Goal: Ask a question

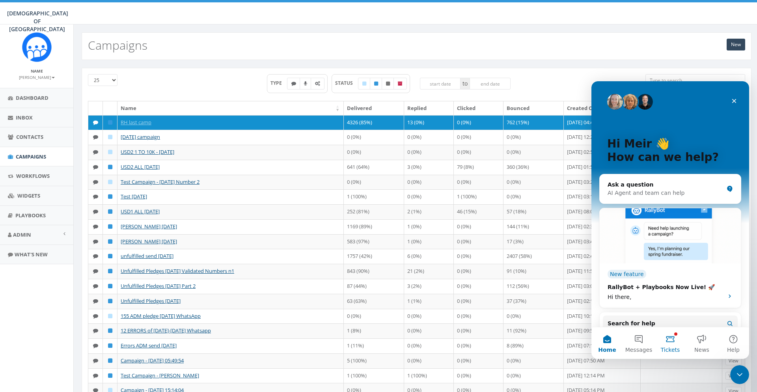
click at [673, 343] on button "Tickets" at bounding box center [671, 343] width 32 height 32
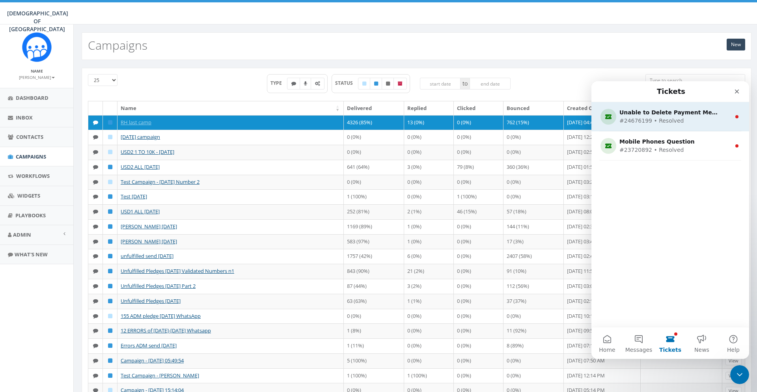
click at [670, 116] on div "Unable to Delete Payment Method - Technical Issue - change my payment method" at bounding box center [669, 112] width 99 height 8
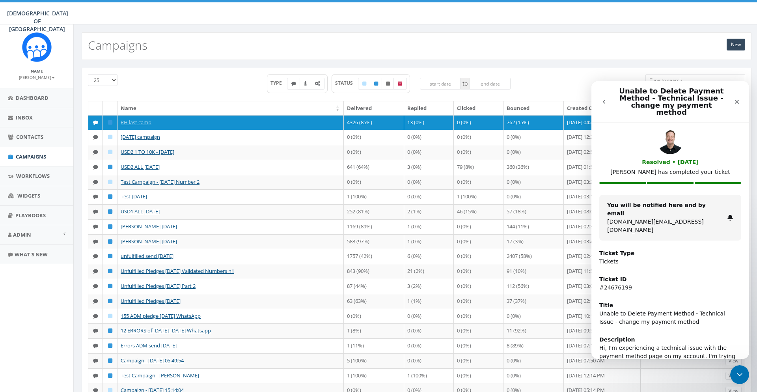
click at [612, 95] on div "Intercom messenger" at bounding box center [605, 101] width 17 height 15
click at [609, 96] on button "go back" at bounding box center [604, 101] width 15 height 15
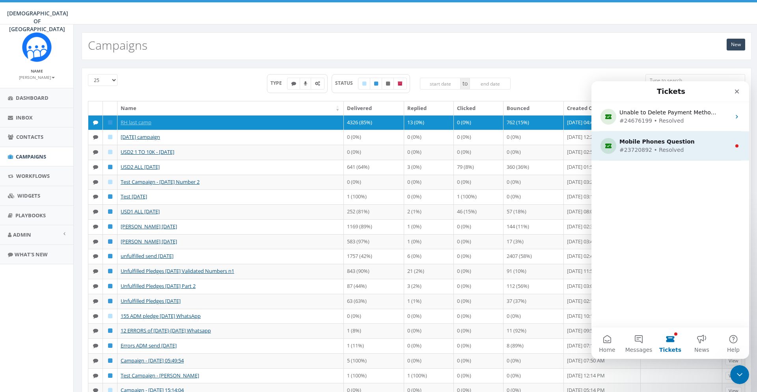
click at [659, 154] on div "#23720892 • Resolved" at bounding box center [669, 150] width 99 height 8
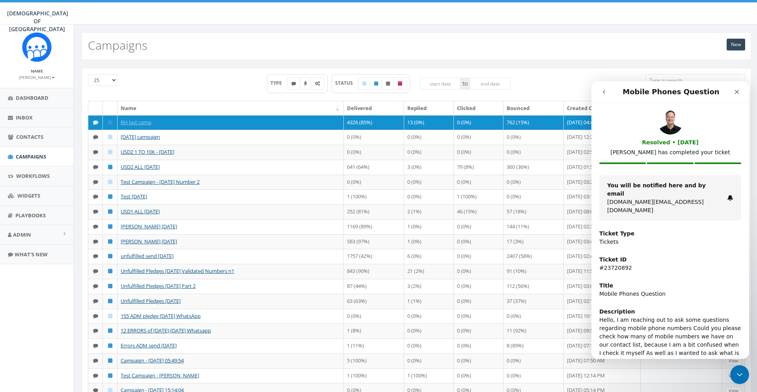
click at [609, 87] on button "go back" at bounding box center [604, 91] width 15 height 15
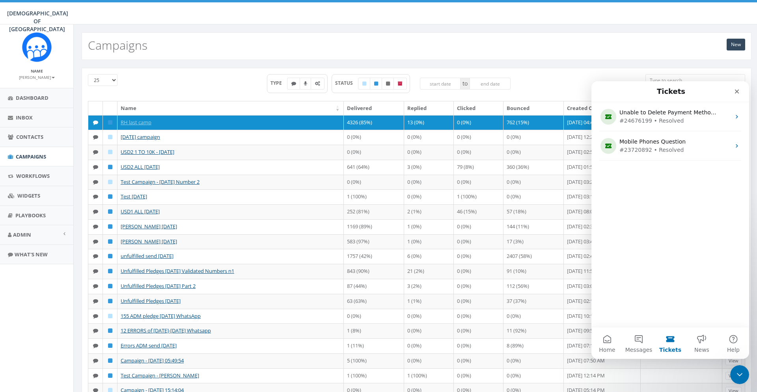
click at [670, 342] on button "Tickets" at bounding box center [671, 343] width 32 height 32
click at [668, 340] on button "Tickets" at bounding box center [671, 343] width 32 height 32
click at [670, 205] on div "Unable to Delete Payment Method - Technical Issue - change my payment method #2…" at bounding box center [671, 214] width 158 height 225
click at [646, 186] on div "Unable to Delete Payment Method - Technical Issue - change my payment method #2…" at bounding box center [671, 214] width 158 height 225
click at [676, 178] on div "Unable to Delete Payment Method - Technical Issue - change my payment method #2…" at bounding box center [671, 214] width 158 height 225
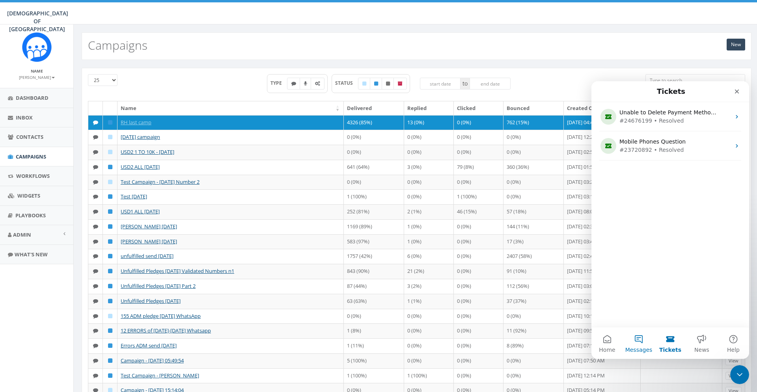
click at [635, 341] on button "Messages" at bounding box center [639, 343] width 32 height 32
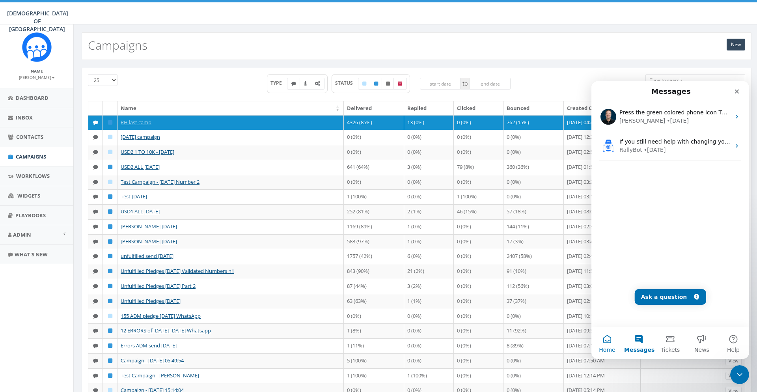
click at [610, 341] on button "Home" at bounding box center [608, 343] width 32 height 32
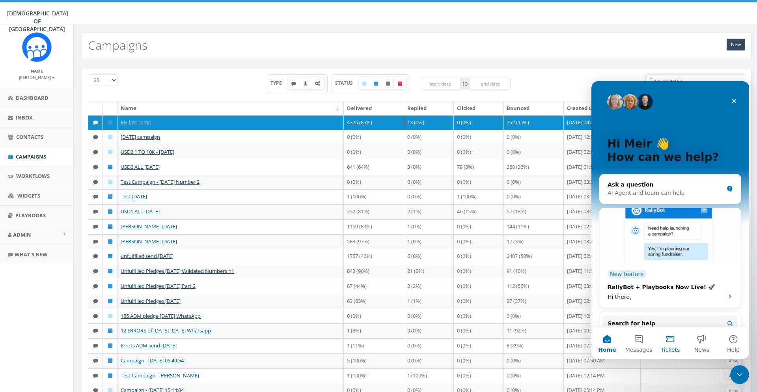
click at [680, 345] on button "Tickets" at bounding box center [671, 343] width 32 height 32
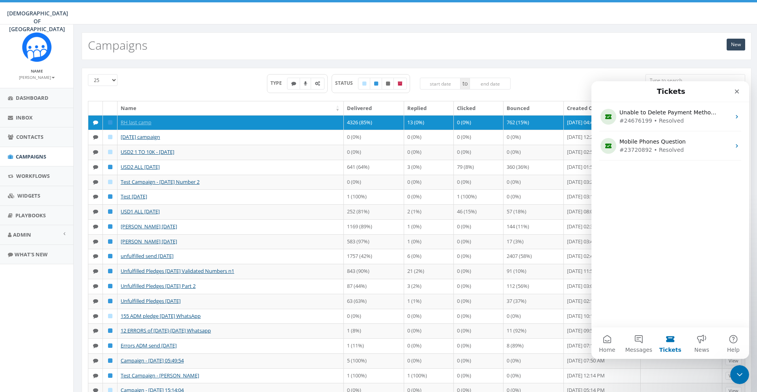
click at [681, 246] on div "Unable to Delete Payment Method - Technical Issue - change my payment method #2…" at bounding box center [671, 214] width 158 height 225
click at [603, 336] on button "Home" at bounding box center [608, 343] width 32 height 32
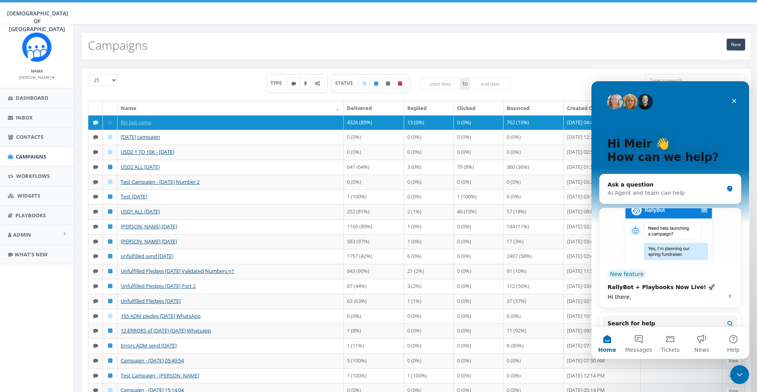
click at [562, 80] on div "TYPE STATUS to" at bounding box center [389, 87] width 502 height 27
click at [739, 99] on div "Close" at bounding box center [734, 101] width 14 height 14
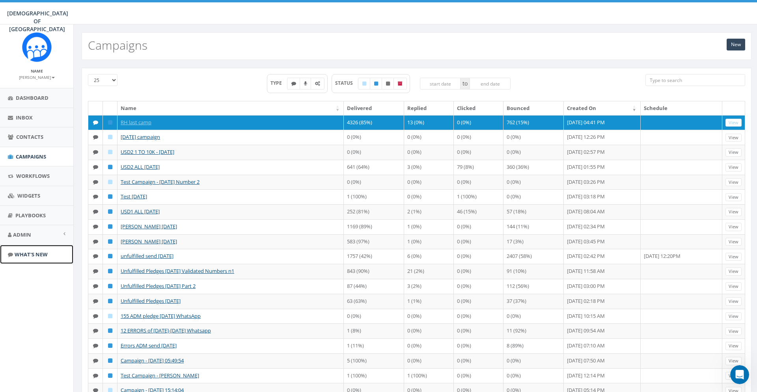
click at [26, 255] on span "What's New" at bounding box center [31, 254] width 33 height 7
click at [56, 233] on link "Admin" at bounding box center [36, 234] width 73 height 19
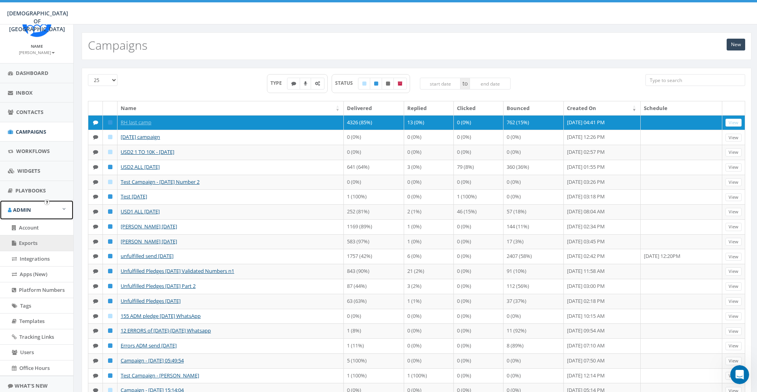
scroll to position [43, 0]
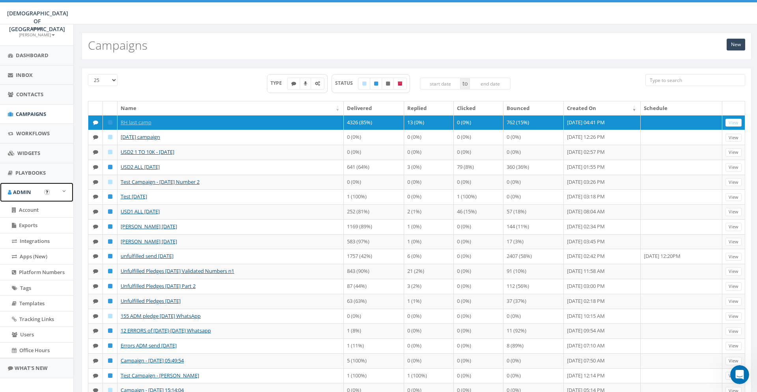
click at [61, 188] on link "Admin" at bounding box center [36, 192] width 73 height 19
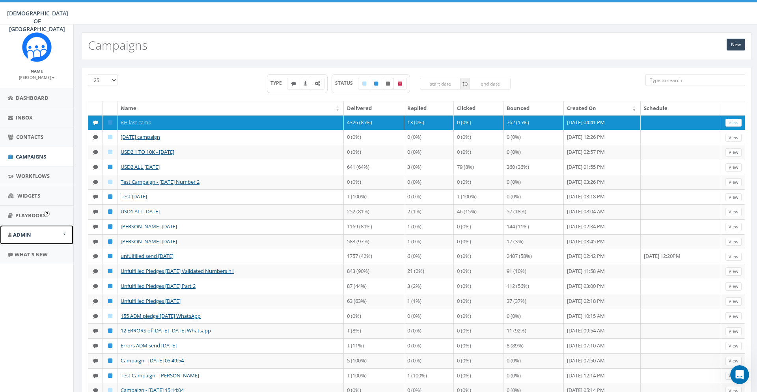
scroll to position [0, 0]
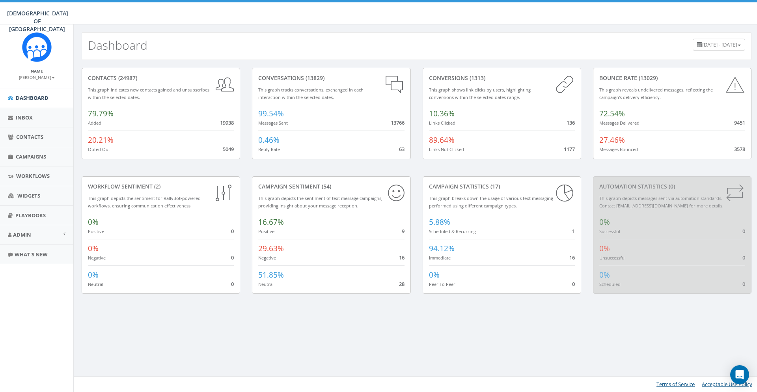
click at [115, 321] on div "Dashboard [DATE] - [DATE] contacts (24987) This graph indicates new contacts ga…" at bounding box center [416, 208] width 686 height 368
click at [741, 375] on icon "Open Intercom Messenger" at bounding box center [739, 375] width 9 height 10
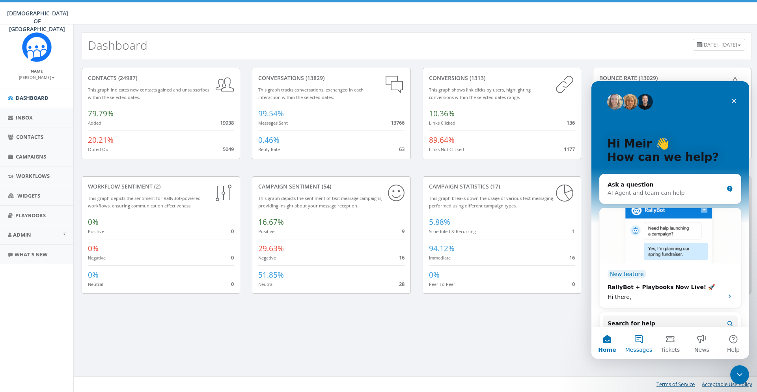
click at [644, 343] on button "Messages" at bounding box center [639, 343] width 32 height 32
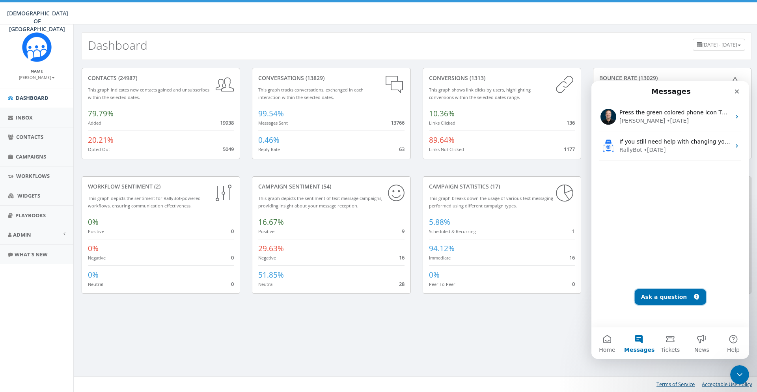
click at [667, 293] on button "Ask a question" at bounding box center [670, 297] width 71 height 16
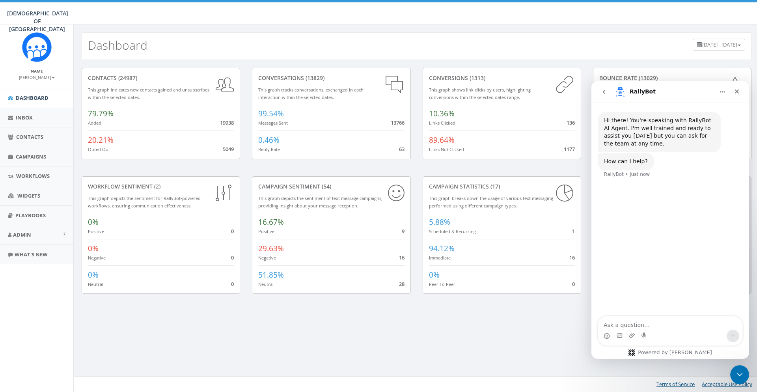
click at [725, 92] on icon "Home" at bounding box center [722, 92] width 6 height 6
click at [724, 88] on button "Home" at bounding box center [722, 91] width 15 height 15
click at [607, 86] on button "go back" at bounding box center [604, 91] width 15 height 15
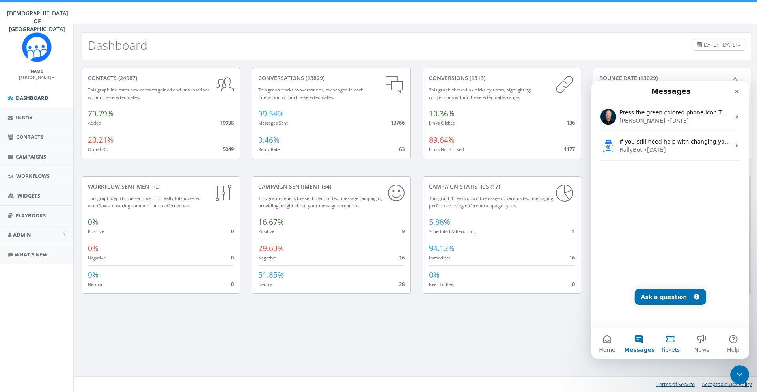
click at [670, 339] on button "Tickets" at bounding box center [671, 343] width 32 height 32
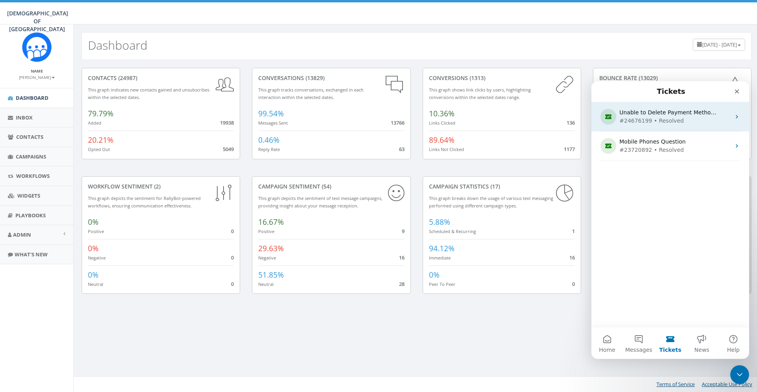
click at [685, 115] on div "Unable to Delete Payment Method - Technical Issue - change my payment method" at bounding box center [669, 112] width 99 height 8
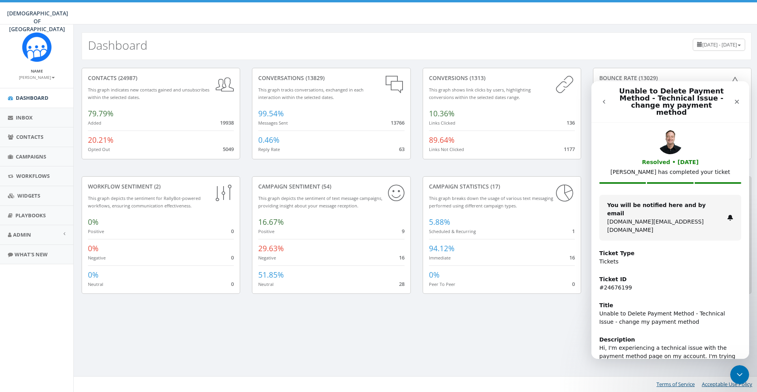
click at [600, 97] on button "go back" at bounding box center [604, 101] width 15 height 15
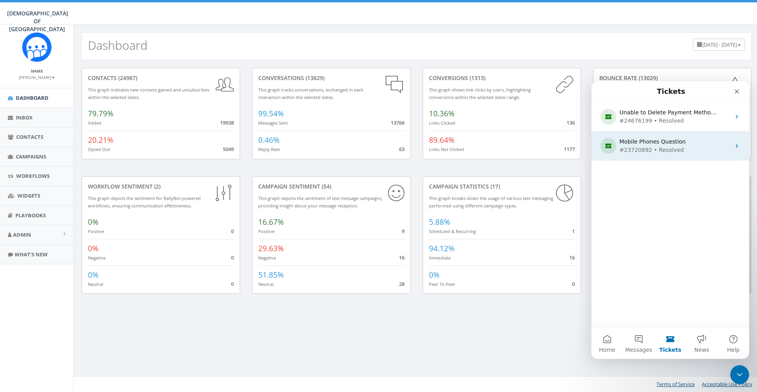
click at [663, 157] on div "Mobile Phones Question #23720892 • Resolved" at bounding box center [671, 145] width 158 height 29
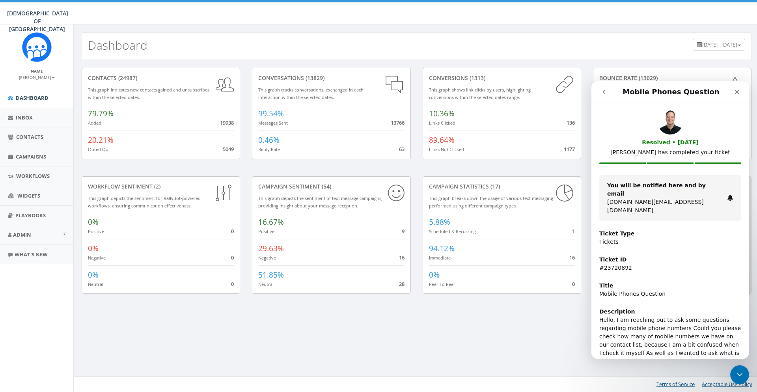
click at [607, 99] on button "go back" at bounding box center [604, 91] width 15 height 15
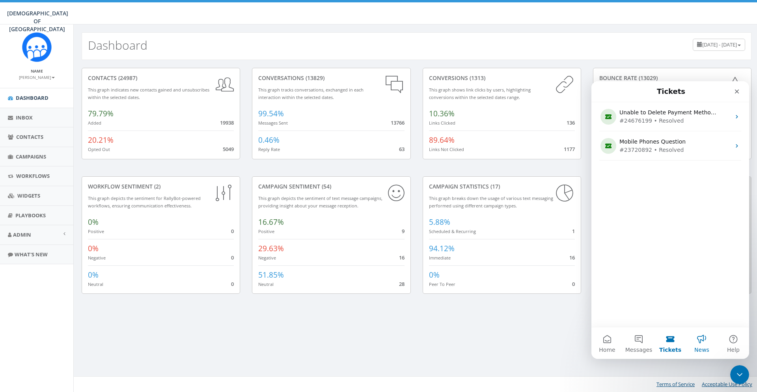
click at [696, 344] on button "News" at bounding box center [702, 343] width 32 height 32
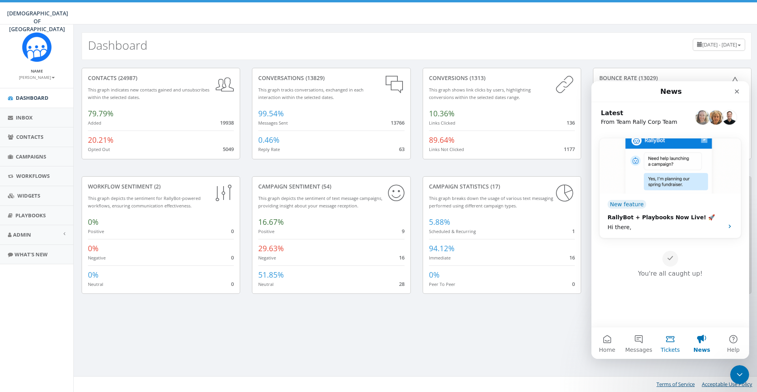
click at [668, 347] on span "Tickets" at bounding box center [670, 350] width 19 height 6
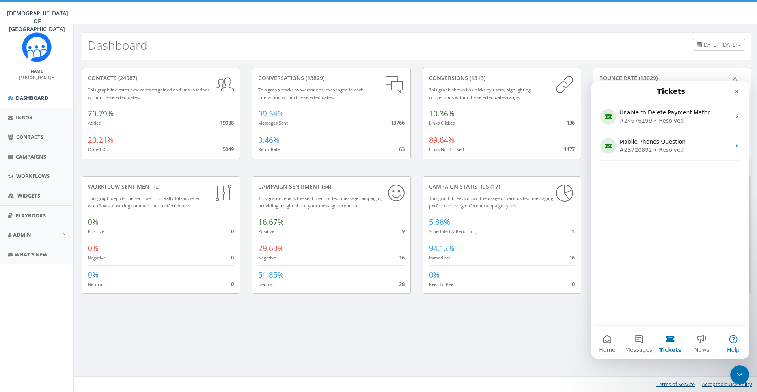
click at [735, 340] on button "Help" at bounding box center [734, 343] width 32 height 32
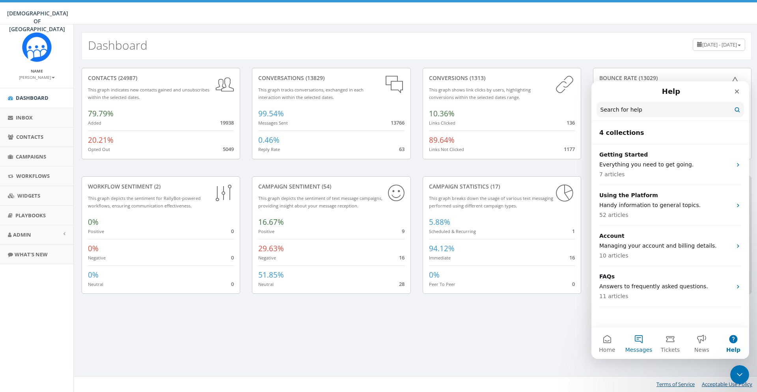
click at [652, 342] on button "Messages" at bounding box center [639, 343] width 32 height 32
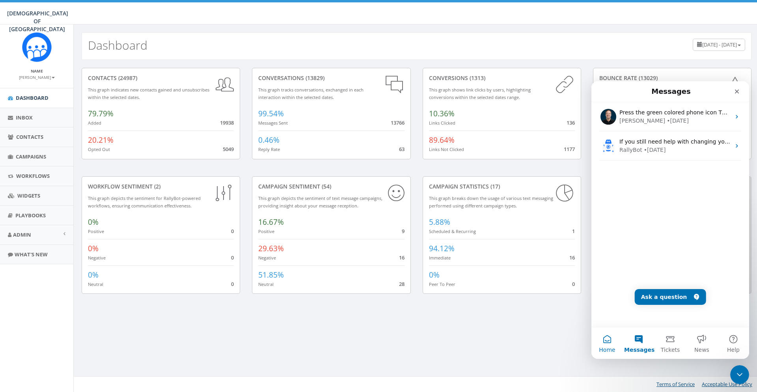
click at [612, 338] on button "Home" at bounding box center [608, 343] width 32 height 32
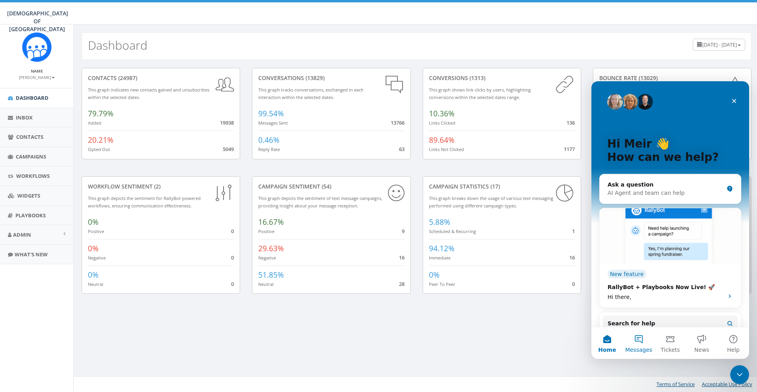
click at [635, 340] on button "Messages" at bounding box center [639, 343] width 32 height 32
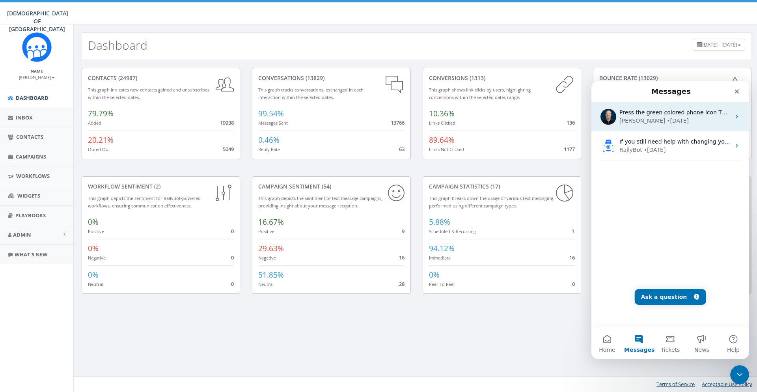
click at [665, 119] on div "James • 3w ago" at bounding box center [675, 121] width 111 height 8
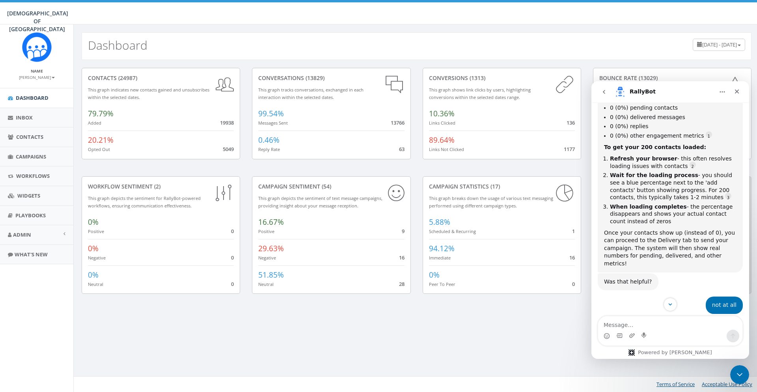
scroll to position [2342, 0]
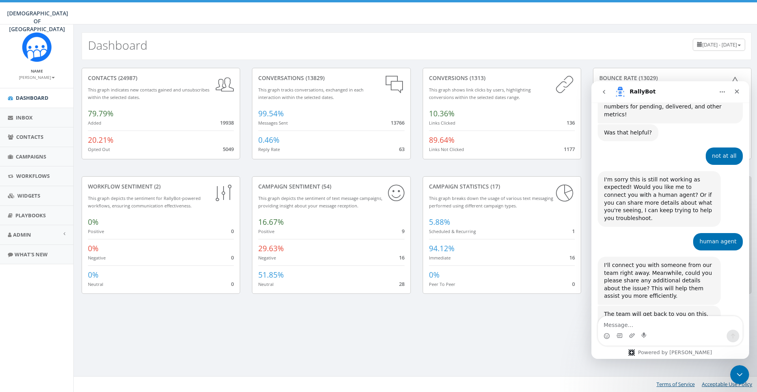
click at [721, 94] on icon "Home" at bounding box center [722, 92] width 6 height 6
click at [603, 90] on icon "go back" at bounding box center [604, 92] width 6 height 6
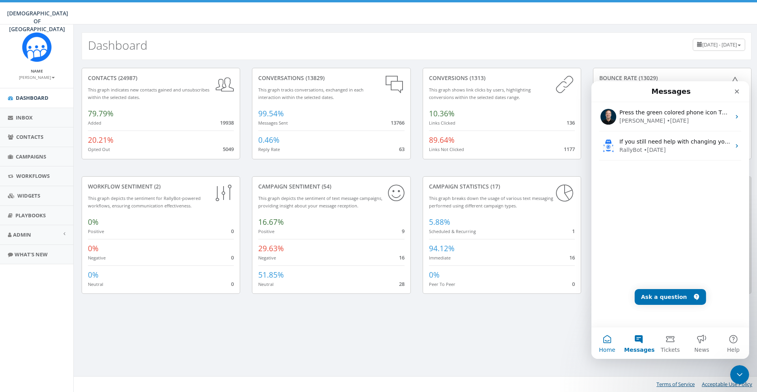
click at [607, 343] on button "Home" at bounding box center [608, 343] width 32 height 32
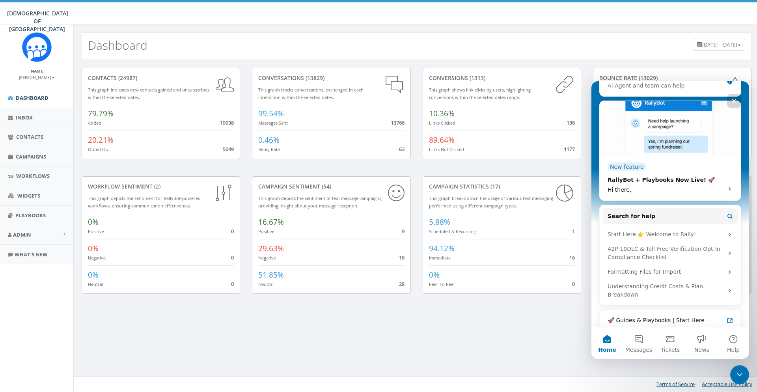
scroll to position [58, 0]
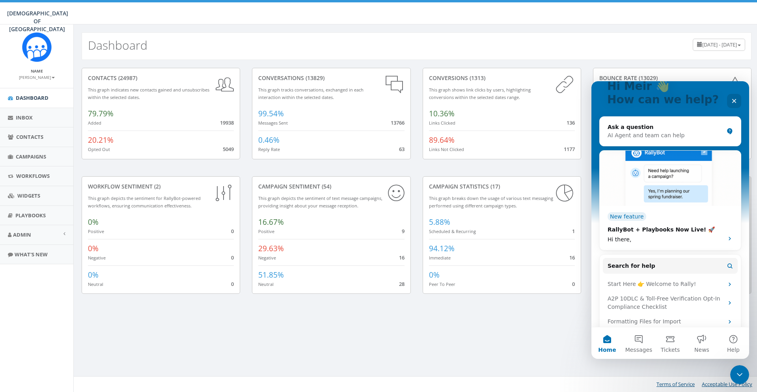
click at [276, 298] on div "Campaign Sentiment (54) This graph depicts the sentiment of text message campai…" at bounding box center [331, 239] width 170 height 127
click at [729, 95] on div "Close" at bounding box center [734, 101] width 14 height 14
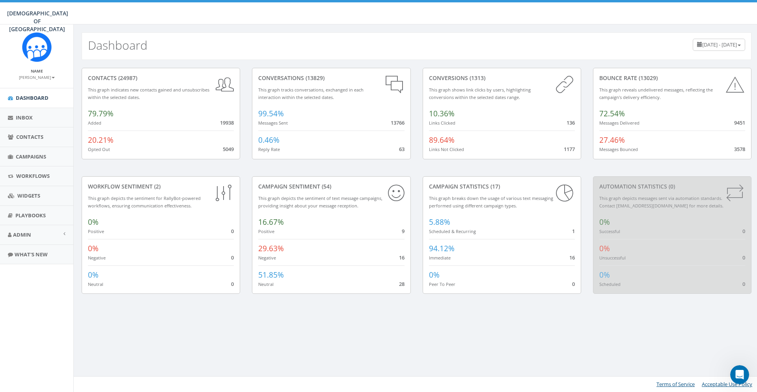
scroll to position [0, 0]
click at [138, 269] on div "0% Neutral 0" at bounding box center [161, 276] width 146 height 22
click at [39, 158] on span "Campaigns" at bounding box center [31, 156] width 30 height 7
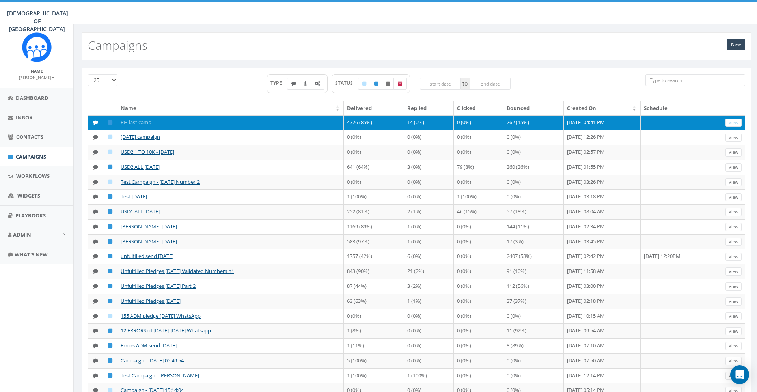
click at [362, 121] on td "4326 (85%)" at bounding box center [374, 122] width 60 height 15
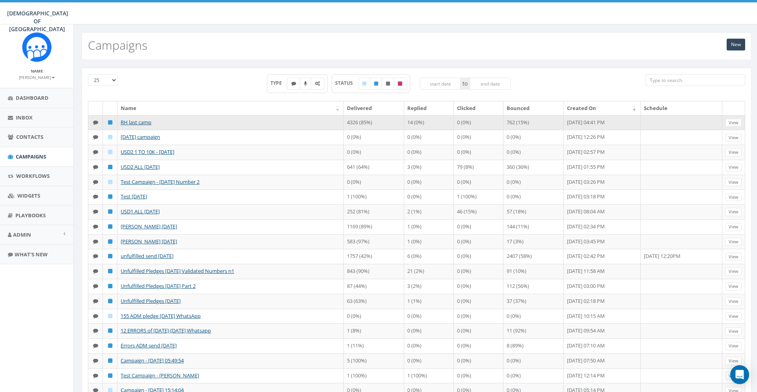
click at [504, 121] on td "762 (15%)" at bounding box center [534, 122] width 60 height 15
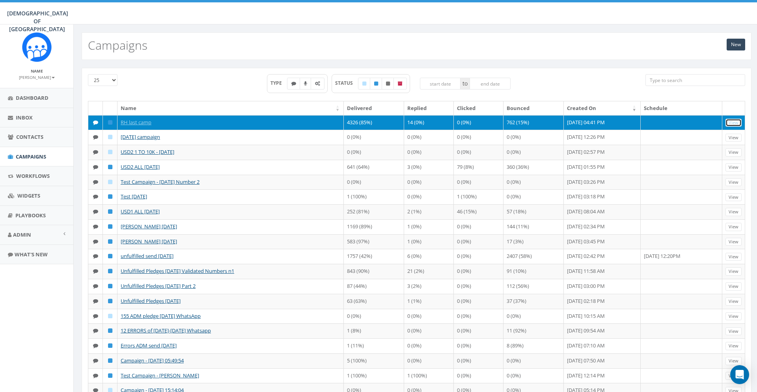
click at [735, 120] on link "View" at bounding box center [734, 123] width 16 height 8
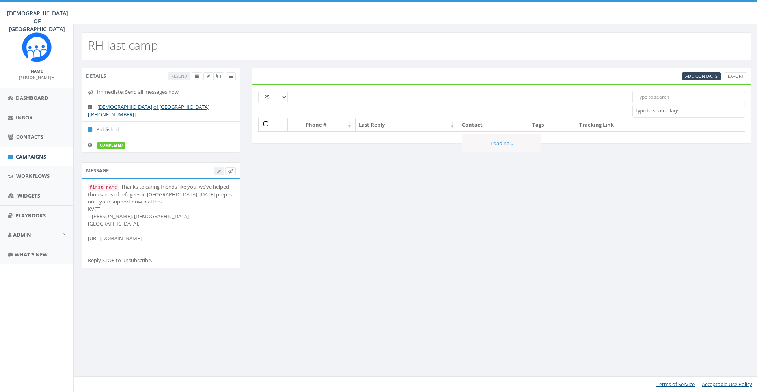
select select
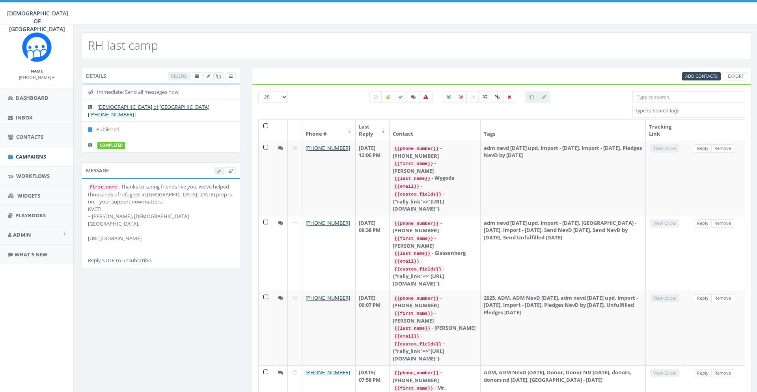
click at [662, 113] on textarea "Search" at bounding box center [690, 110] width 110 height 7
click at [453, 95] on label at bounding box center [449, 97] width 13 height 12
checkbox input "true"
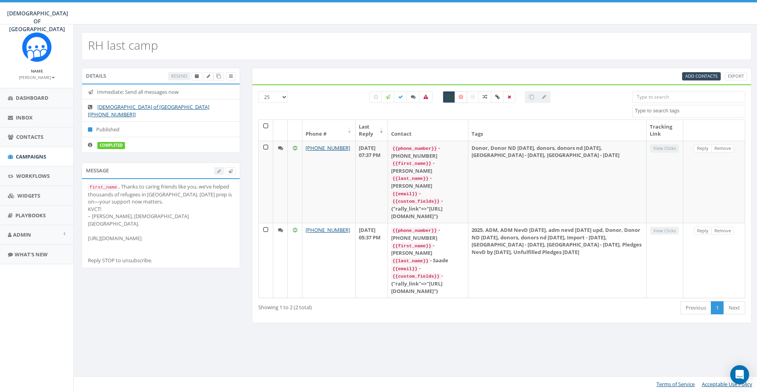
click at [459, 97] on icon at bounding box center [461, 97] width 4 height 5
checkbox input "true"
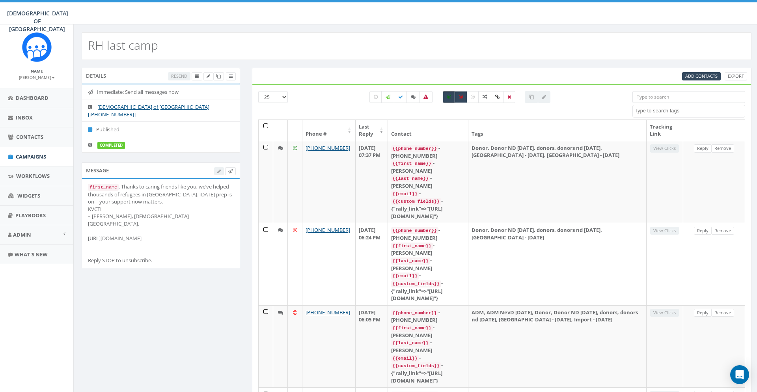
click at [446, 99] on label at bounding box center [449, 97] width 13 height 12
checkbox input "false"
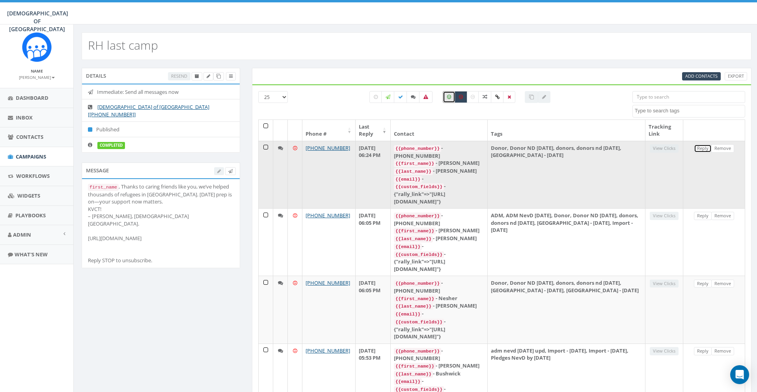
click at [700, 151] on link "Reply" at bounding box center [703, 148] width 18 height 8
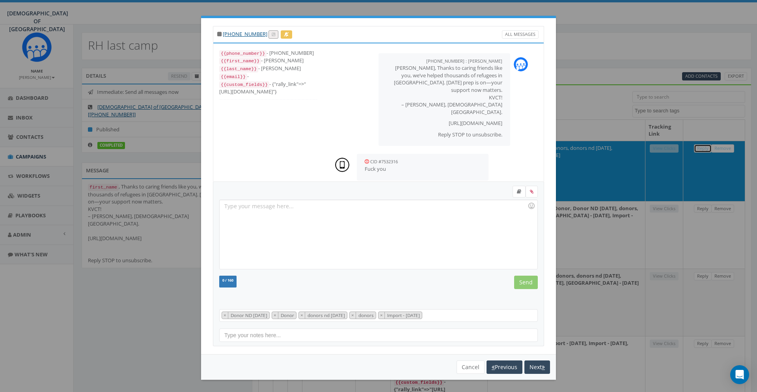
scroll to position [2, 0]
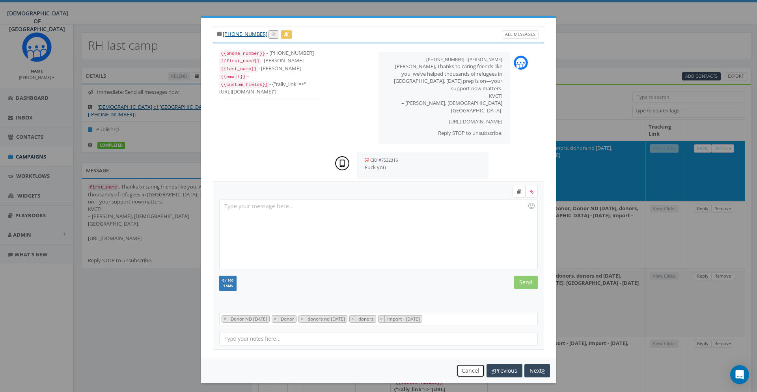
click at [474, 369] on button "Cancel" at bounding box center [471, 370] width 28 height 13
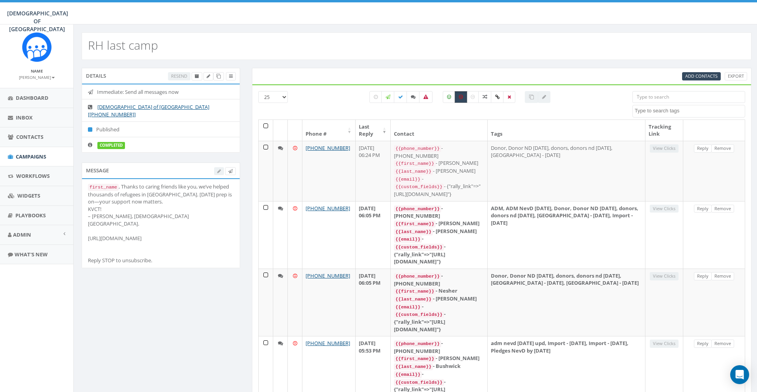
click at [465, 93] on label at bounding box center [461, 97] width 13 height 12
checkbox input "false"
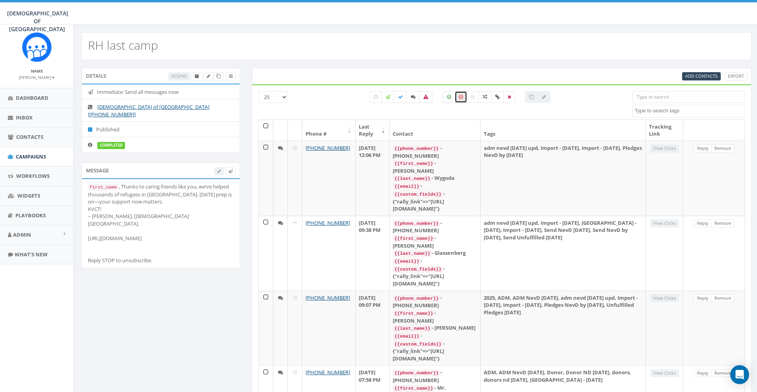
click at [450, 95] on icon at bounding box center [449, 97] width 4 height 5
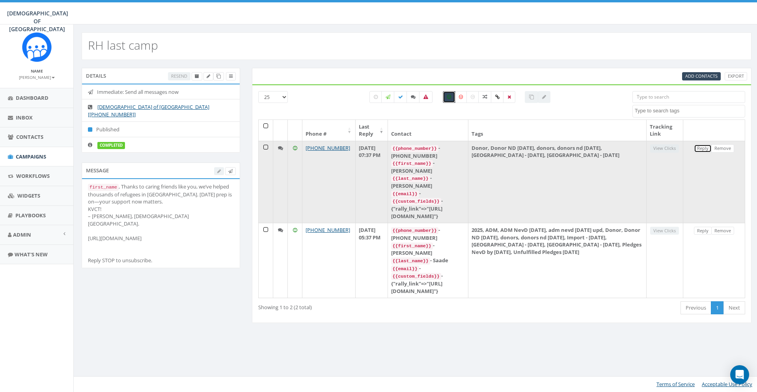
click at [697, 148] on link "Reply" at bounding box center [703, 148] width 18 height 8
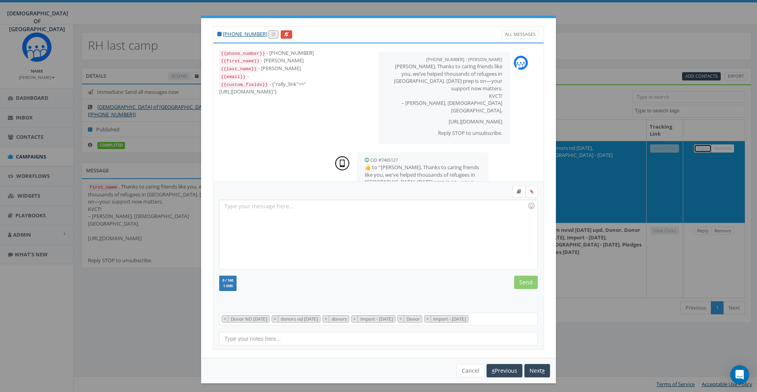
scroll to position [61, 0]
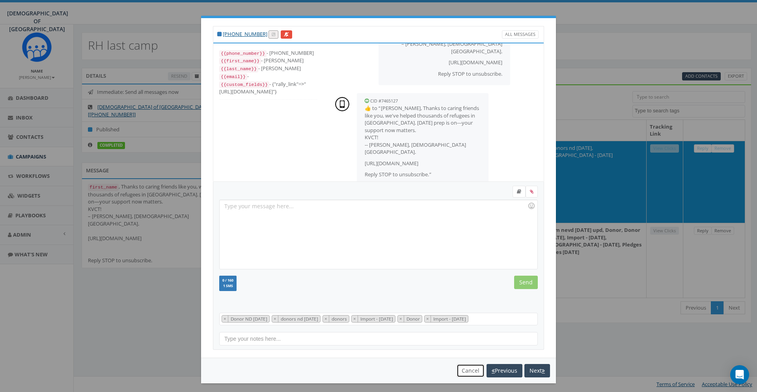
click at [464, 370] on button "Cancel" at bounding box center [471, 370] width 28 height 13
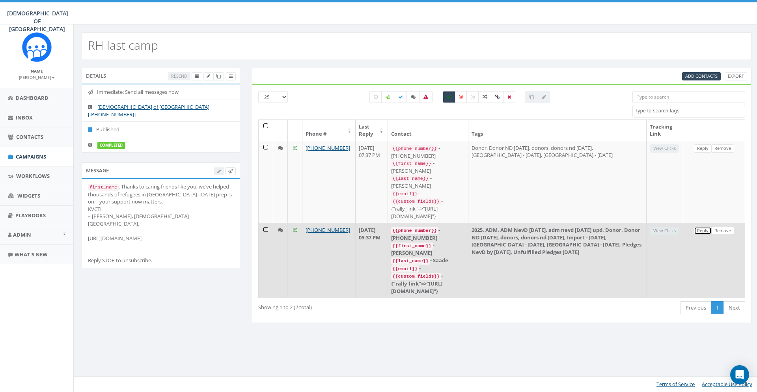
click at [702, 227] on link "Reply" at bounding box center [703, 231] width 18 height 8
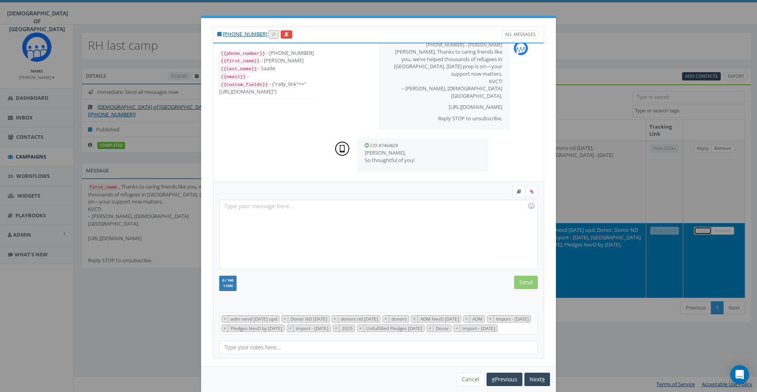
scroll to position [9, 0]
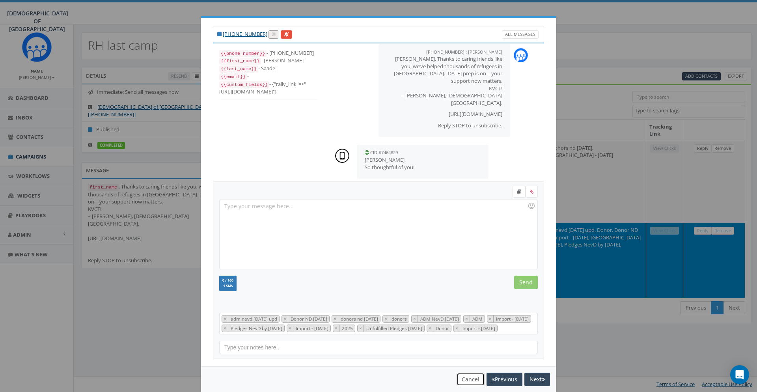
click at [465, 385] on button "Cancel" at bounding box center [471, 379] width 28 height 13
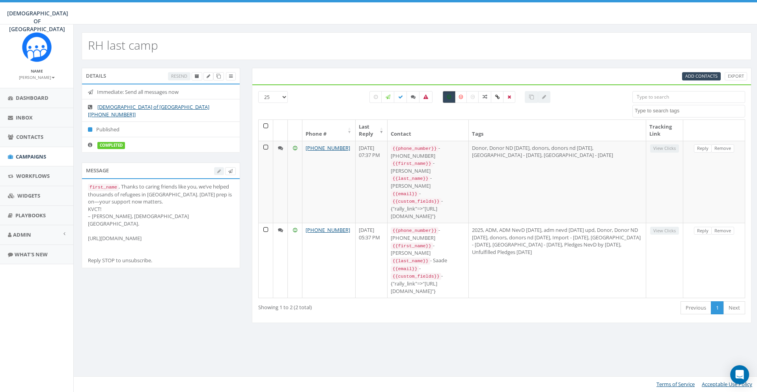
click at [446, 99] on label at bounding box center [449, 97] width 13 height 12
checkbox input "false"
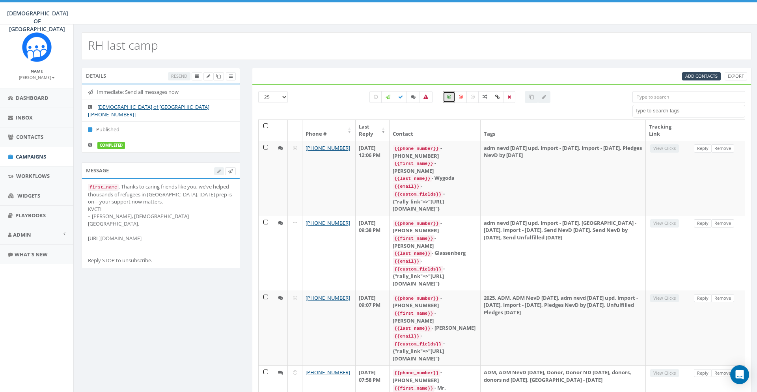
click at [660, 111] on textarea "Search" at bounding box center [690, 110] width 110 height 7
type textarea "вщтщкы"
drag, startPoint x: 676, startPoint y: 107, endPoint x: 586, endPoint y: 98, distance: 89.6
click at [591, 98] on div "25 50 100 All 0 contact(s) on current page All 2 contact(s) filtered 155 ADM Pl…" at bounding box center [501, 105] width 499 height 28
drag, startPoint x: 660, startPoint y: 112, endPoint x: 612, endPoint y: 107, distance: 48.3
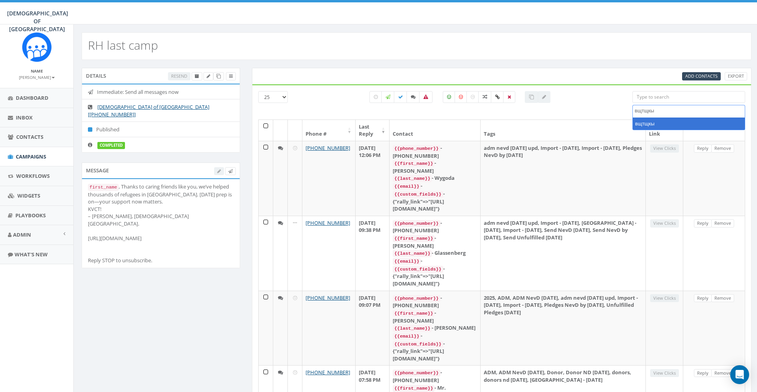
click at [635, 107] on textarea "вщтщкы" at bounding box center [690, 110] width 110 height 7
type textarea "donors"
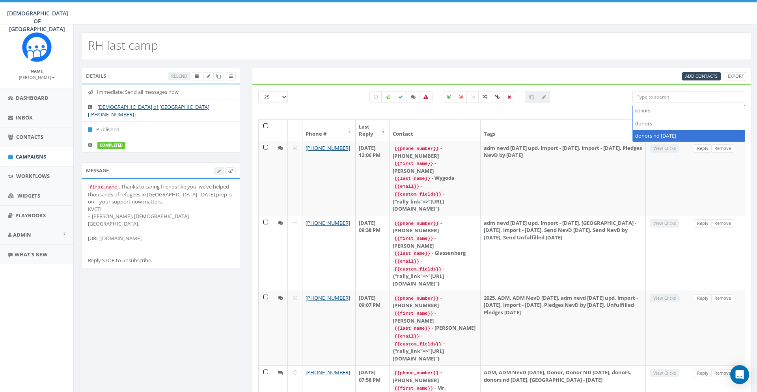
select select "donors nd [DATE]"
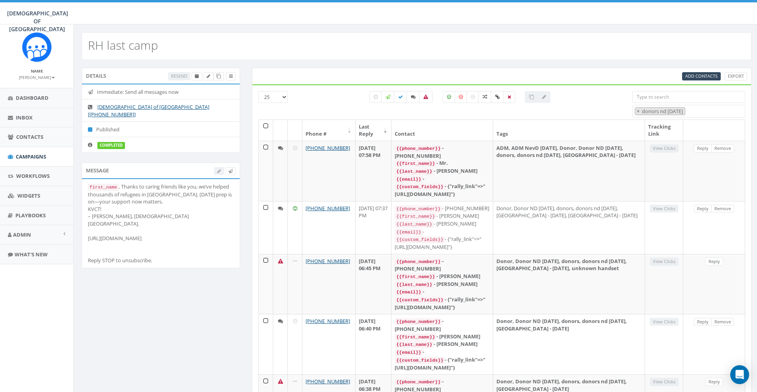
click at [427, 97] on icon at bounding box center [426, 97] width 5 height 5
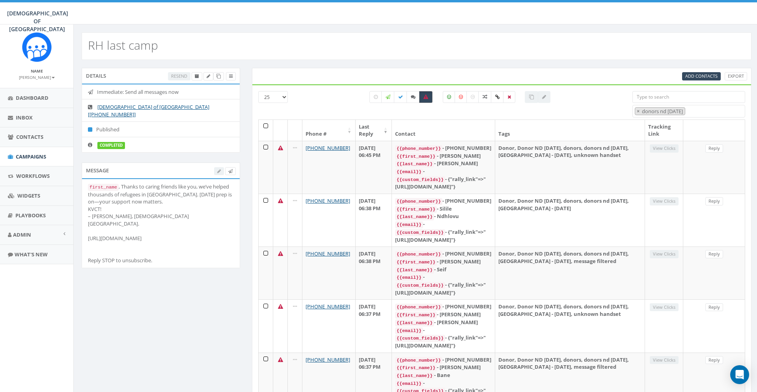
click at [427, 97] on icon at bounding box center [426, 97] width 5 height 5
checkbox input "false"
click at [388, 97] on icon at bounding box center [388, 97] width 5 height 5
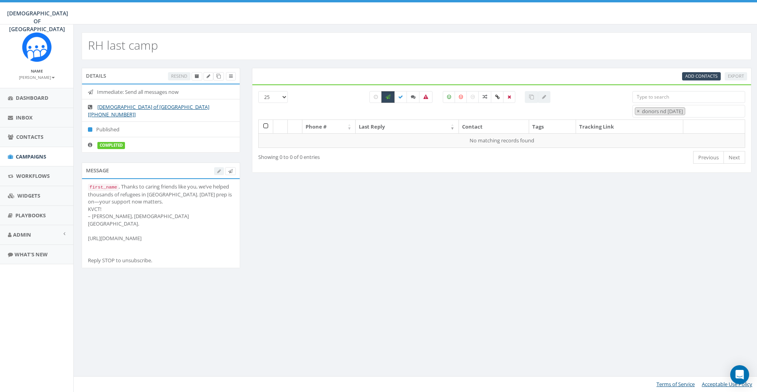
click at [389, 95] on icon at bounding box center [388, 97] width 5 height 5
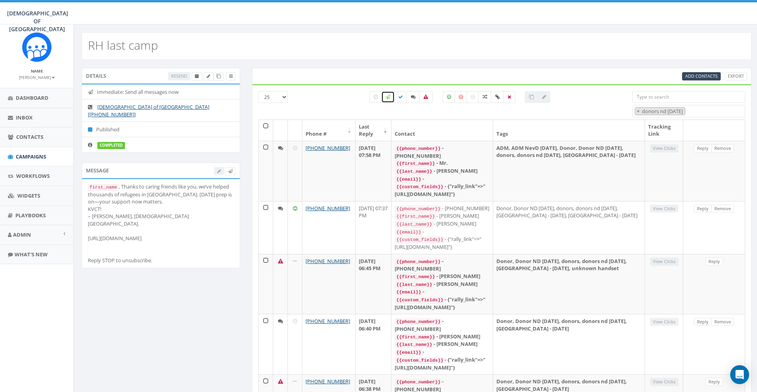
click at [388, 95] on icon at bounding box center [388, 97] width 5 height 5
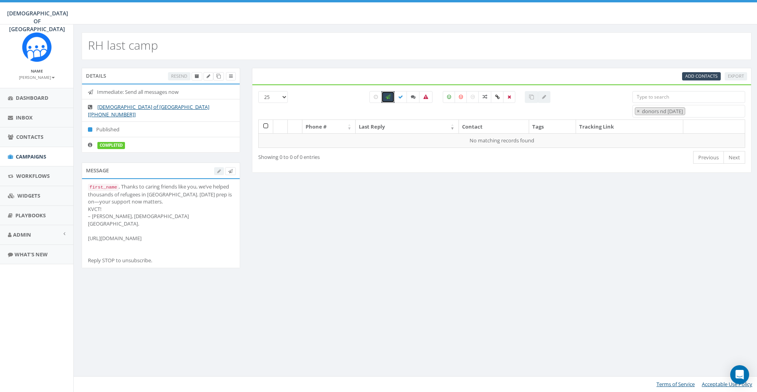
click at [388, 98] on icon at bounding box center [388, 97] width 5 height 5
checkbox input "false"
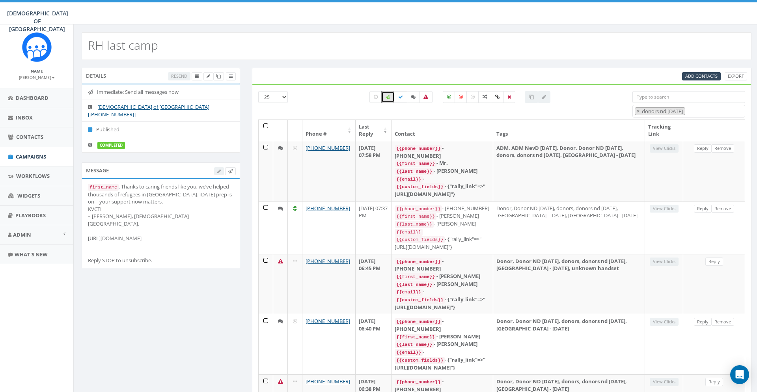
click at [402, 98] on icon at bounding box center [400, 97] width 5 height 5
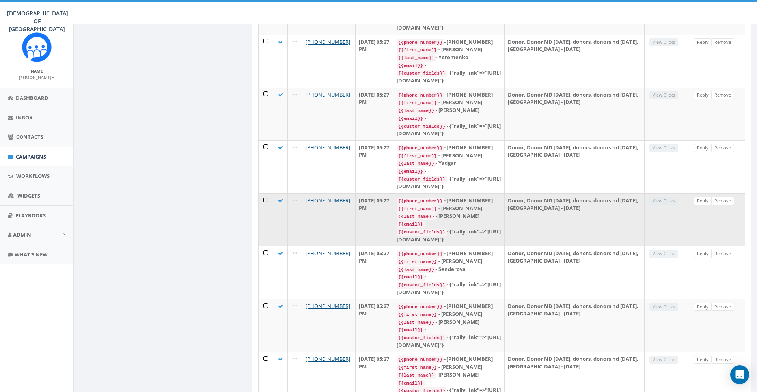
scroll to position [1062, 0]
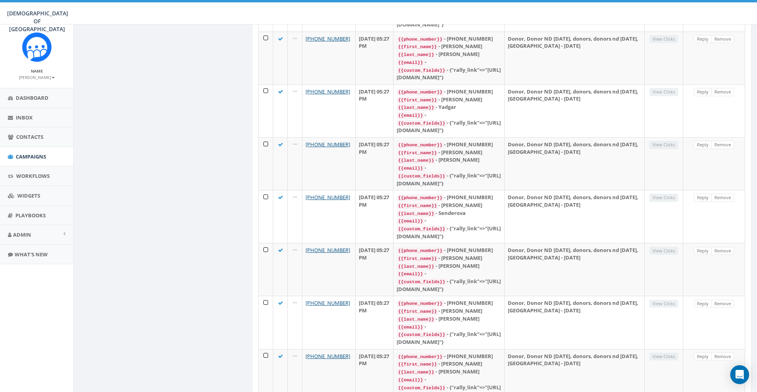
drag, startPoint x: 312, startPoint y: 355, endPoint x: 300, endPoint y: 357, distance: 11.6
copy div "2,372"
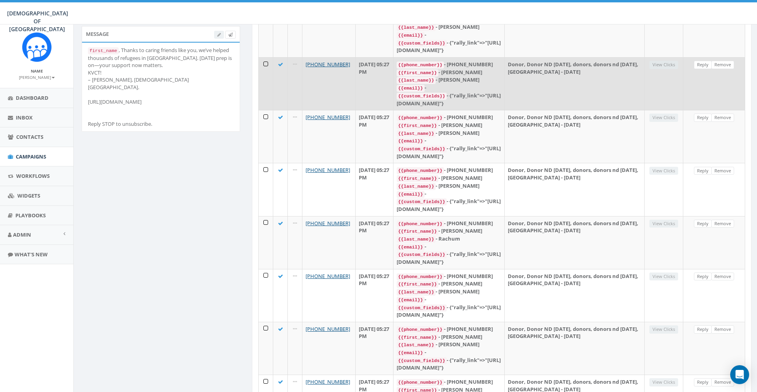
scroll to position [0, 0]
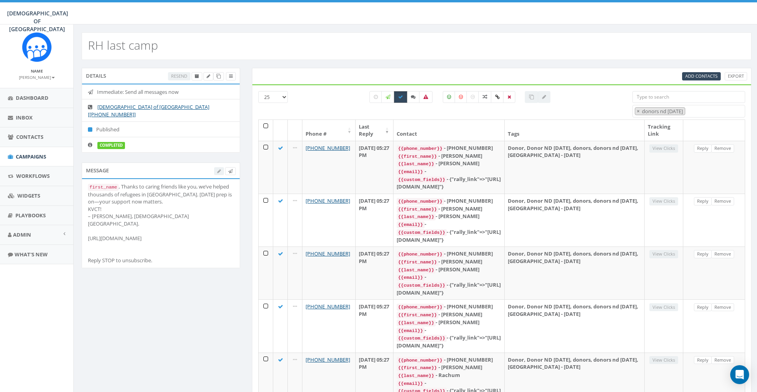
click at [403, 94] on label at bounding box center [400, 97] width 13 height 12
checkbox input "false"
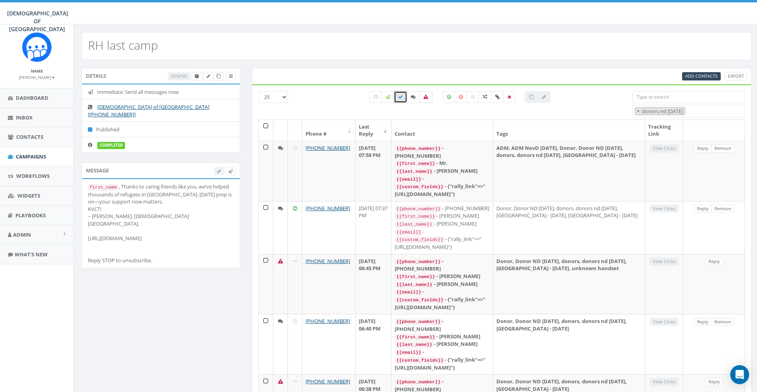
click at [427, 98] on icon at bounding box center [426, 97] width 5 height 5
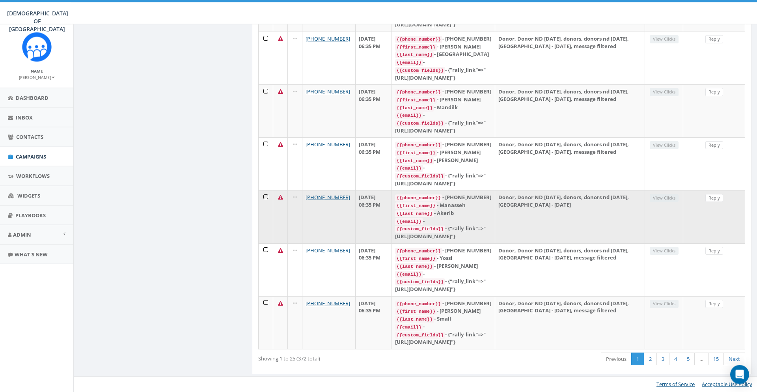
scroll to position [1245, 0]
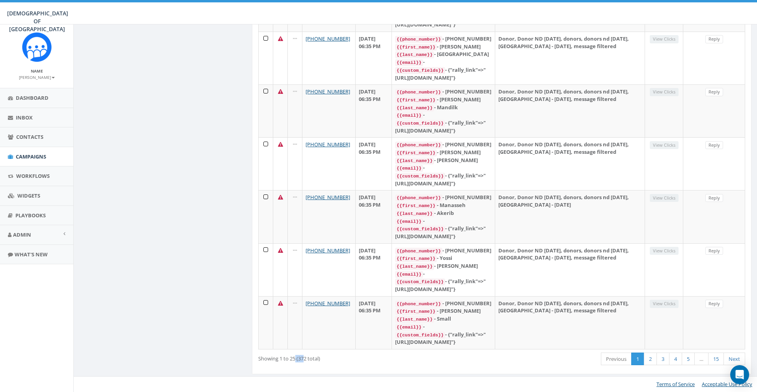
drag, startPoint x: 306, startPoint y: 358, endPoint x: 297, endPoint y: 360, distance: 9.5
click at [297, 360] on div "Showing 1 to 25 (372 total)" at bounding box center [356, 357] width 196 height 11
drag, startPoint x: 307, startPoint y: 357, endPoint x: 300, endPoint y: 360, distance: 7.1
click at [300, 360] on div "Showing 1 to 25 (372 total)" at bounding box center [356, 357] width 196 height 11
copy div "372"
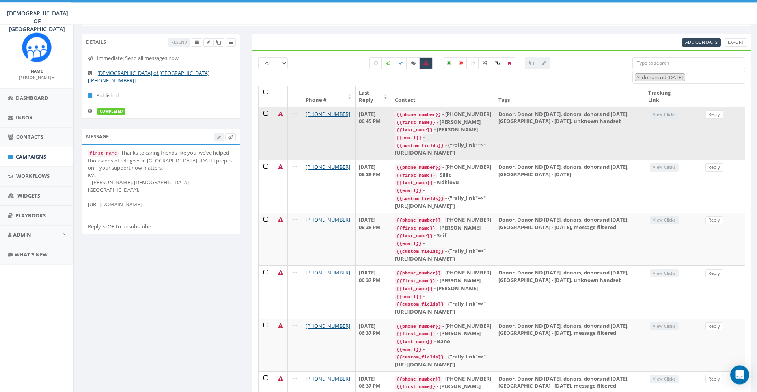
scroll to position [0, 0]
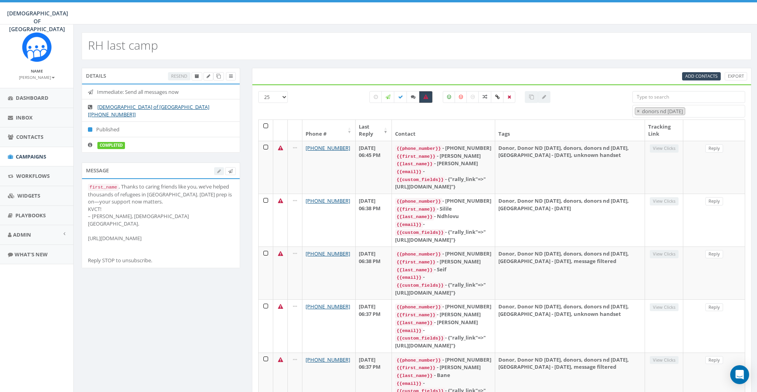
click at [431, 99] on label at bounding box center [425, 97] width 13 height 12
checkbox input "false"
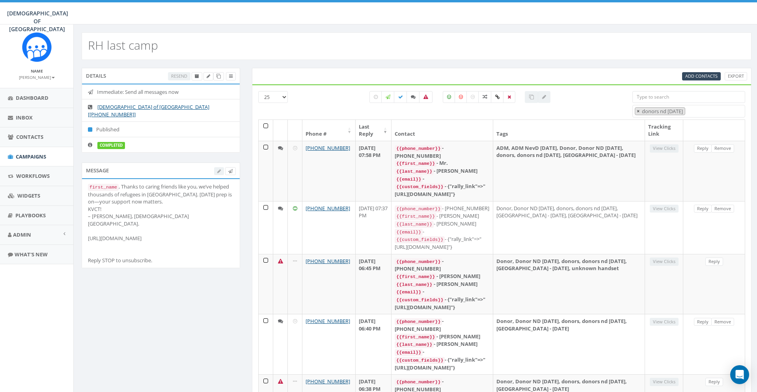
click at [640, 110] on span "×" at bounding box center [638, 111] width 3 height 7
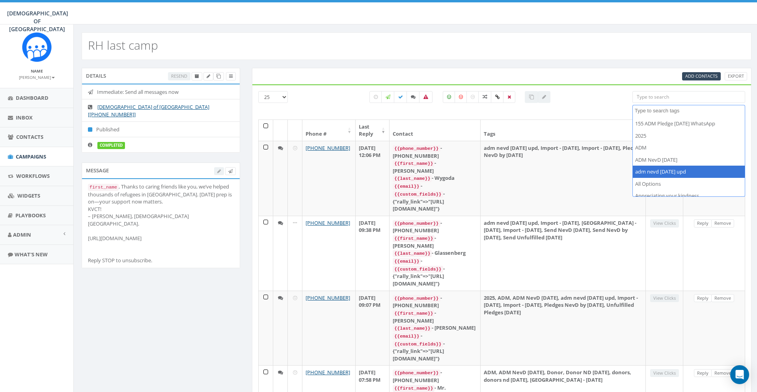
select select "adm nevd [DATE] upd"
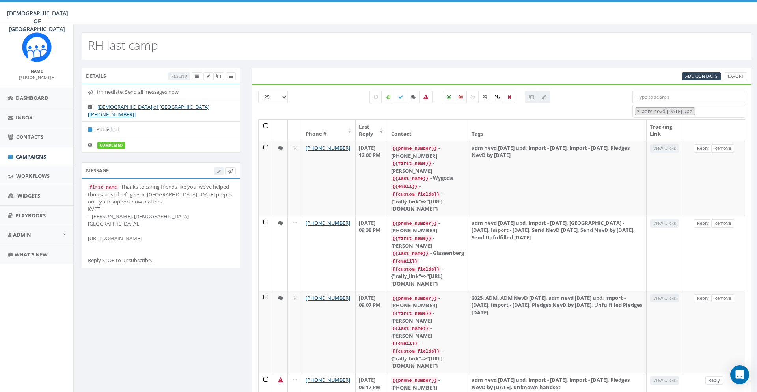
click at [402, 100] on label at bounding box center [400, 97] width 13 height 12
checkbox input "true"
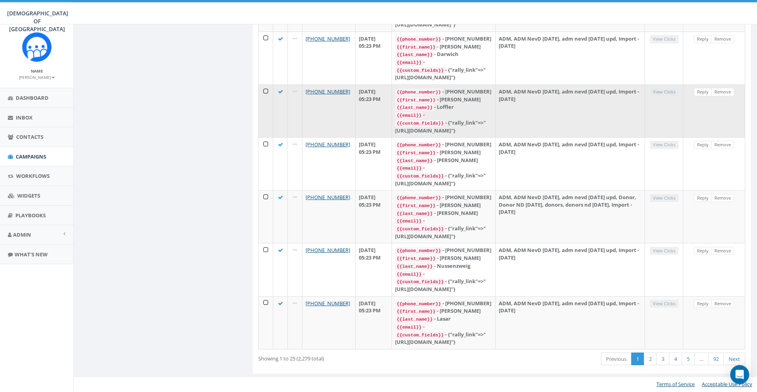
scroll to position [1245, 0]
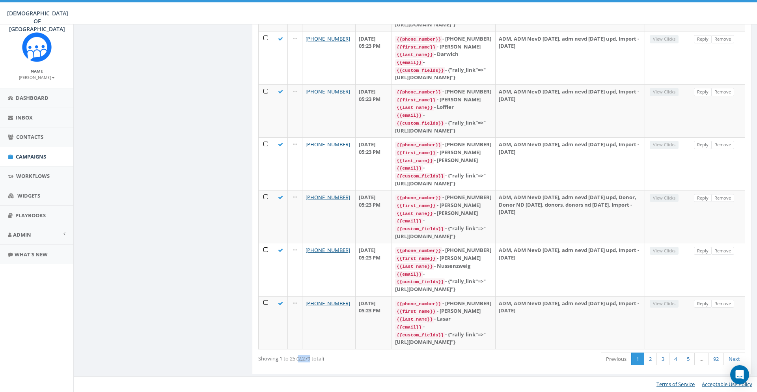
drag, startPoint x: 311, startPoint y: 358, endPoint x: 299, endPoint y: 358, distance: 11.8
click at [299, 358] on div "Showing 1 to 25 (2,279 total)" at bounding box center [356, 357] width 196 height 11
copy div "2,279"
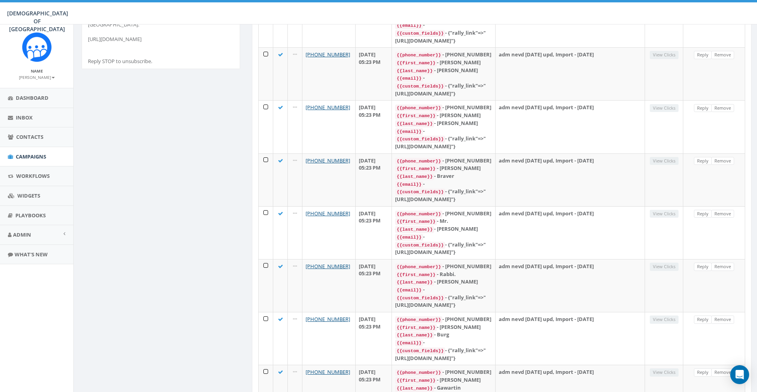
scroll to position [0, 0]
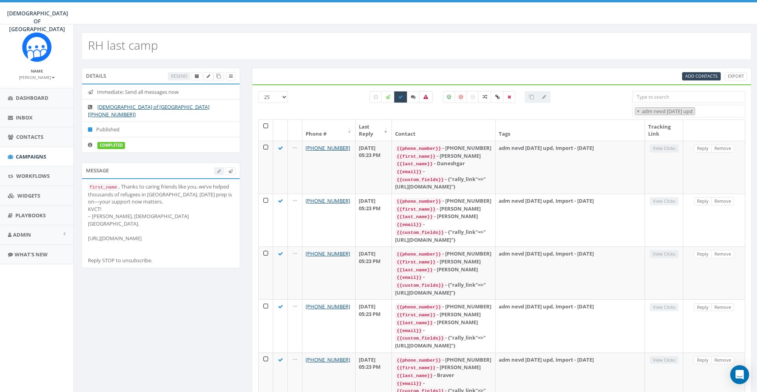
click at [429, 103] on label at bounding box center [425, 97] width 13 height 12
checkbox input "true"
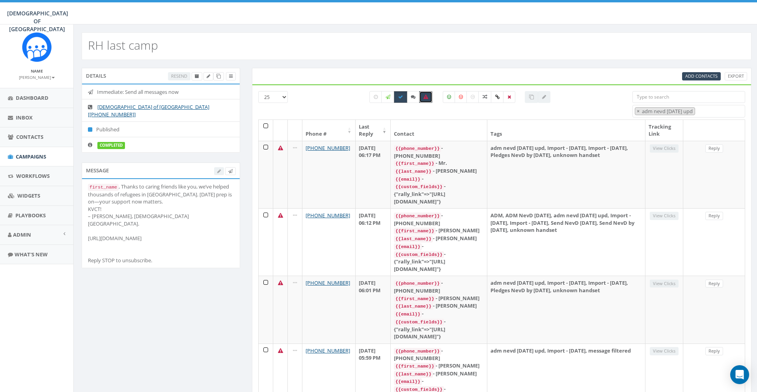
click at [403, 94] on label at bounding box center [400, 97] width 13 height 12
checkbox input "false"
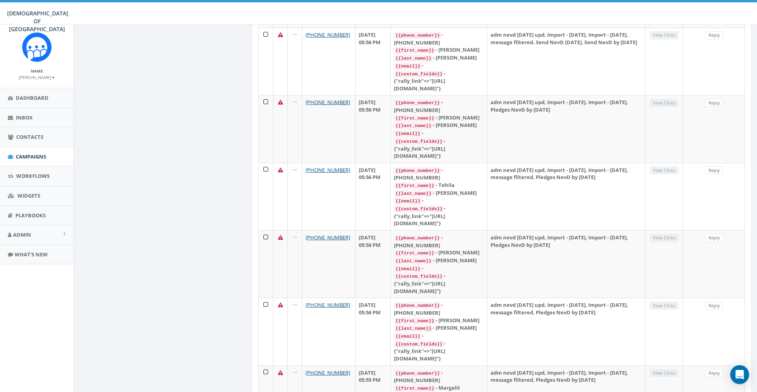
scroll to position [1245, 0]
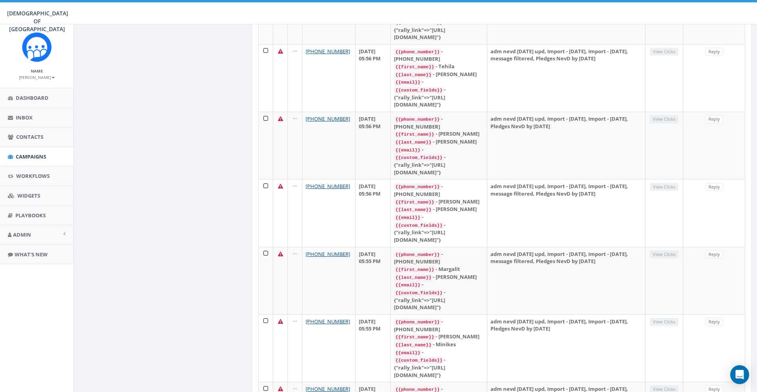
drag, startPoint x: 307, startPoint y: 358, endPoint x: 301, endPoint y: 360, distance: 7.0
copy div "411"
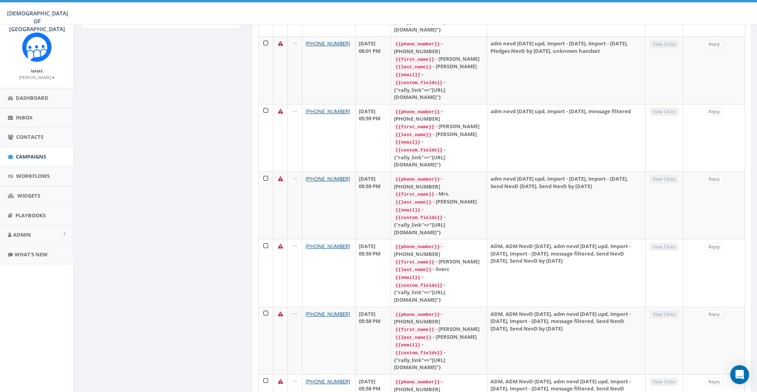
scroll to position [0, 0]
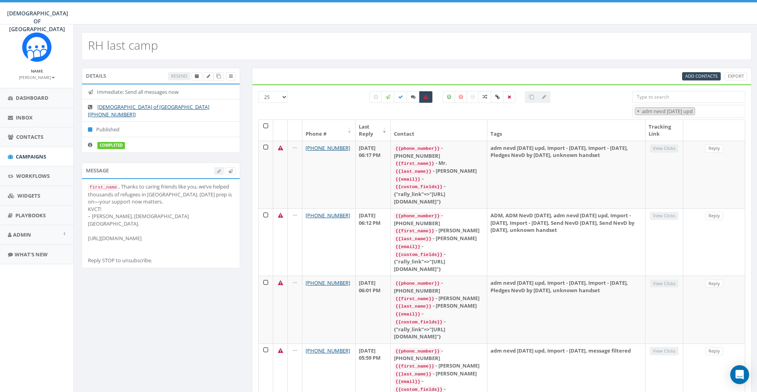
click at [429, 98] on label at bounding box center [425, 97] width 13 height 12
checkbox input "false"
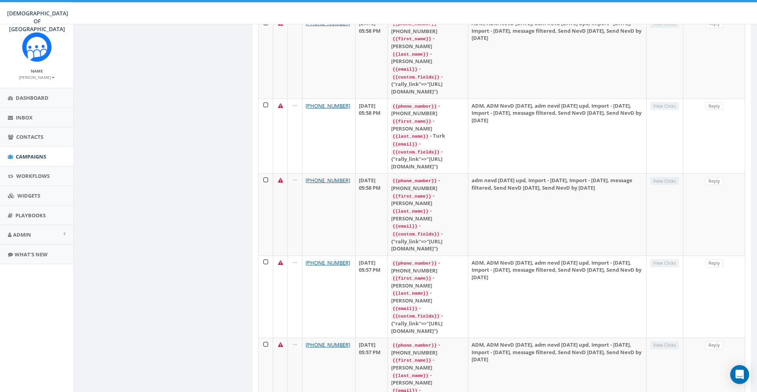
scroll to position [1428, 0]
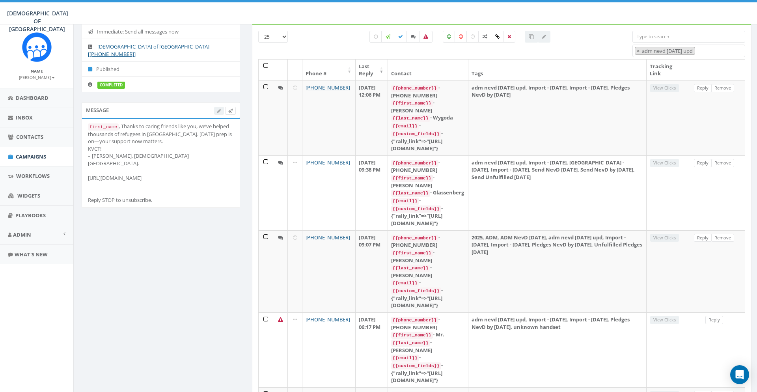
scroll to position [0, 0]
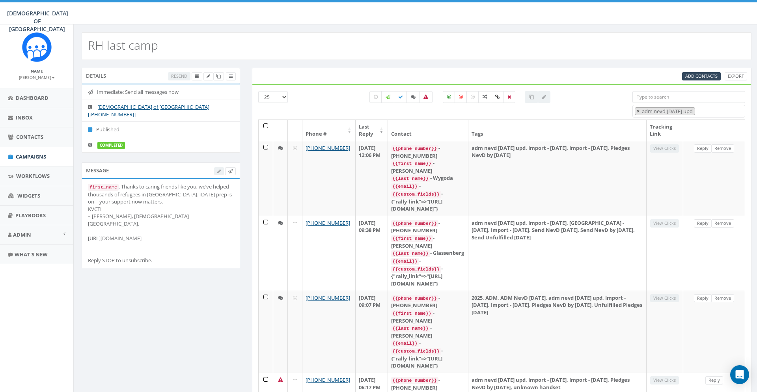
click at [637, 110] on span "×" at bounding box center [638, 111] width 3 height 7
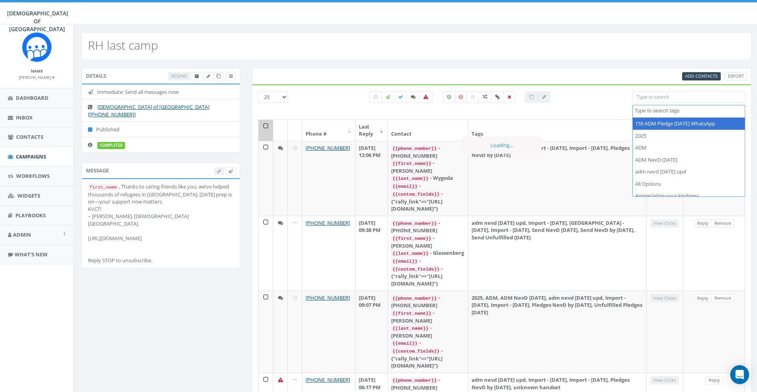
select select
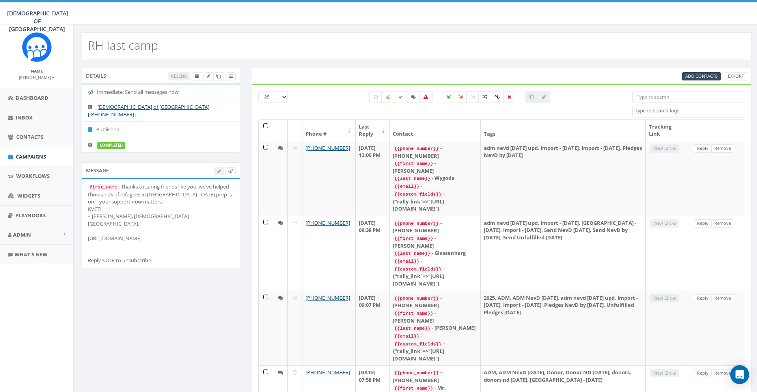
click at [663, 113] on textarea "Search" at bounding box center [690, 110] width 110 height 7
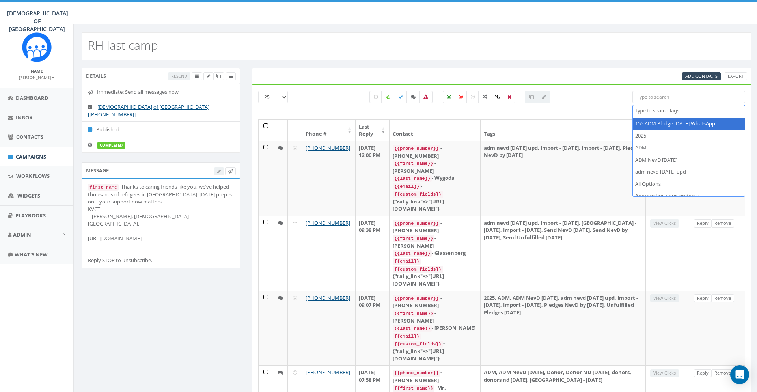
click at [628, 72] on div "Add Contacts Export" at bounding box center [502, 76] width 500 height 17
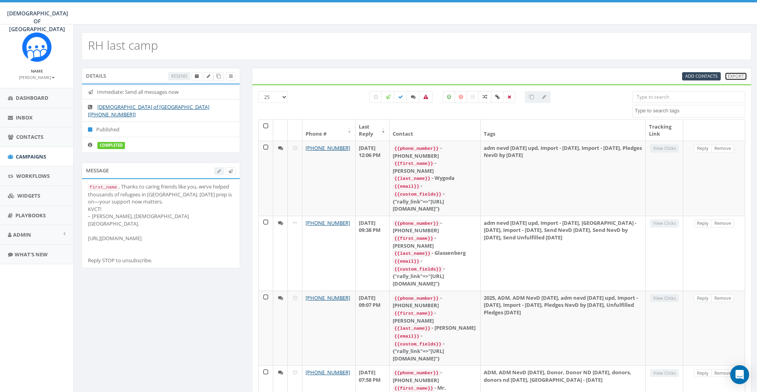
click at [741, 76] on link "Export" at bounding box center [736, 76] width 22 height 8
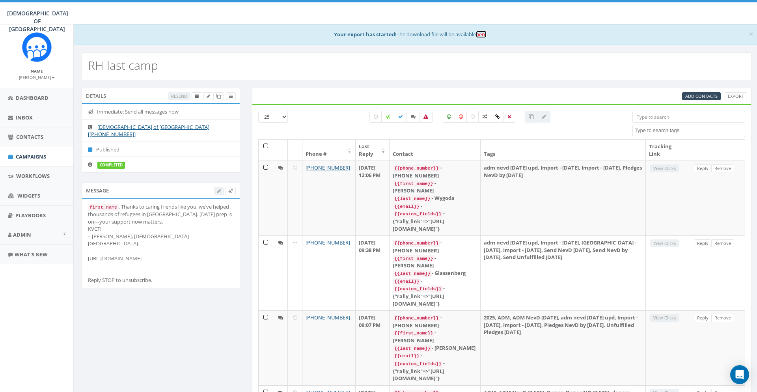
click at [484, 34] on link "here" at bounding box center [481, 34] width 11 height 7
click at [678, 127] on textarea "Search" at bounding box center [690, 130] width 110 height 7
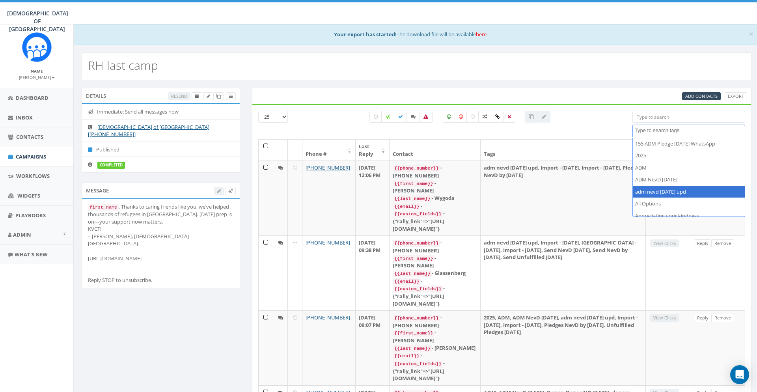
select select "adm nevd [DATE] upd"
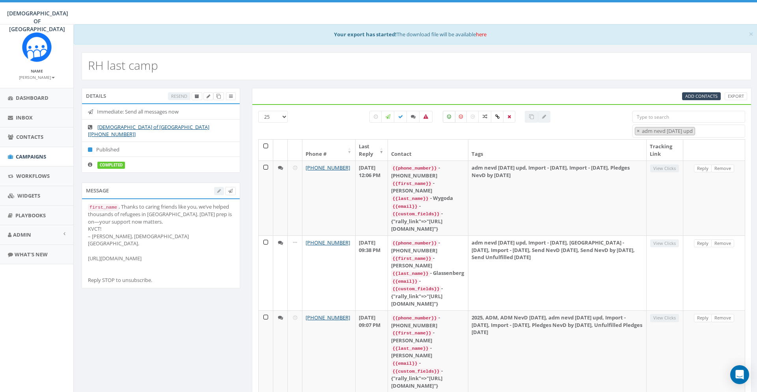
click at [450, 117] on icon at bounding box center [449, 116] width 4 height 5
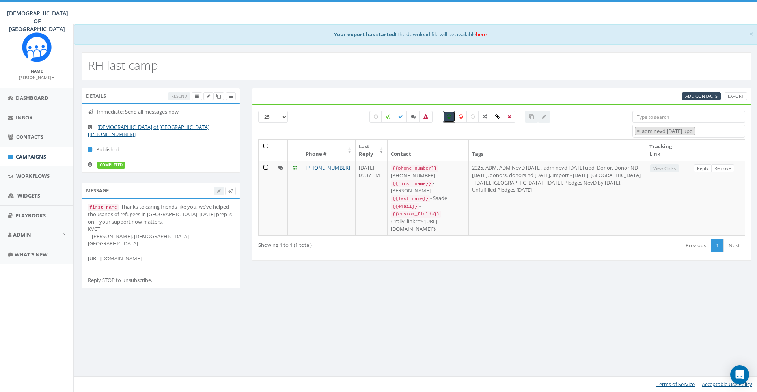
click at [450, 117] on icon at bounding box center [449, 116] width 4 height 5
checkbox input "false"
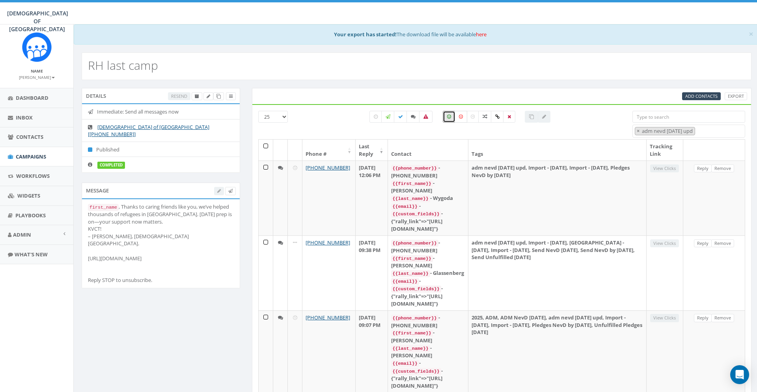
click at [464, 118] on label at bounding box center [461, 117] width 13 height 12
checkbox input "true"
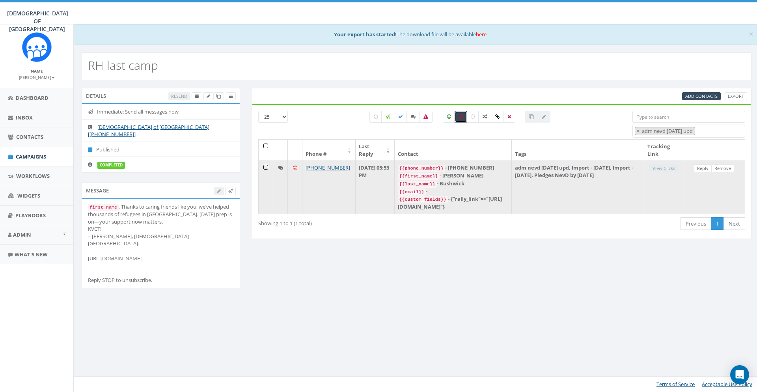
click at [295, 168] on icon at bounding box center [295, 167] width 4 height 5
click at [322, 190] on td "+1 617-780-7897" at bounding box center [328, 187] width 53 height 53
click at [704, 169] on link "Reply" at bounding box center [703, 168] width 18 height 8
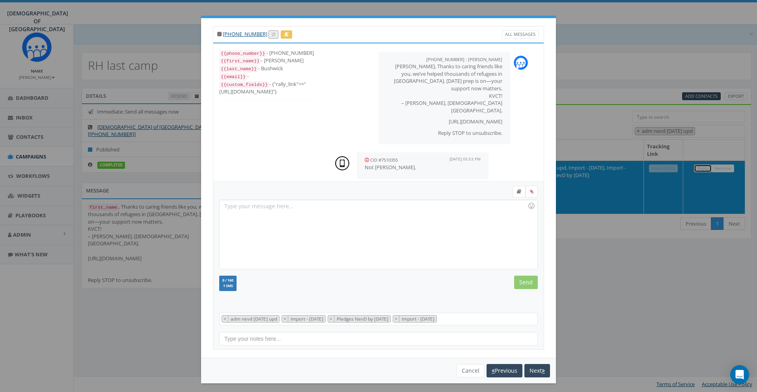
scroll to position [0, 0]
click at [701, 267] on div "+1 617-780-7897 All Messages {{phone_number}} - +16177807897 {{first_name}} - S…" at bounding box center [378, 196] width 757 height 392
click at [637, 248] on div "+1 617-780-7897 All Messages {{phone_number}} - +16177807897 {{first_name}} - S…" at bounding box center [378, 196] width 757 height 392
click at [477, 370] on button "Cancel" at bounding box center [471, 370] width 28 height 13
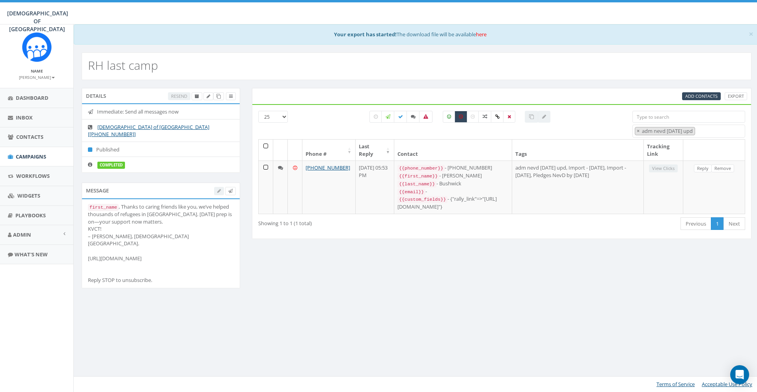
click at [644, 283] on div "Details Resend Immediate: Send all messages now Chabad of Poland [+1 770-464-52…" at bounding box center [417, 193] width 682 height 211
click at [640, 132] on span "×" at bounding box center [638, 130] width 3 height 7
select select
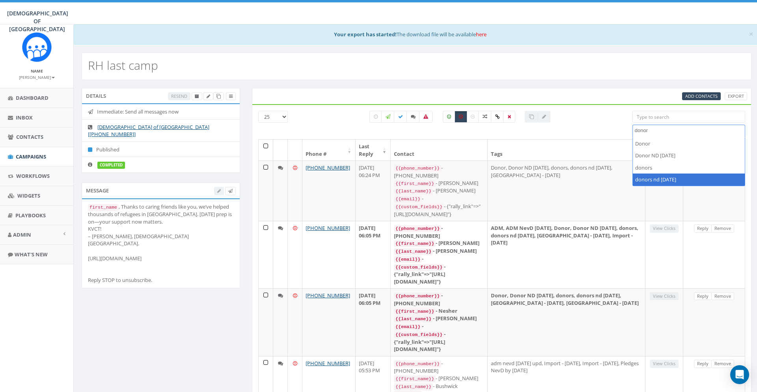
type textarea "donor"
select select "donors nd [DATE]"
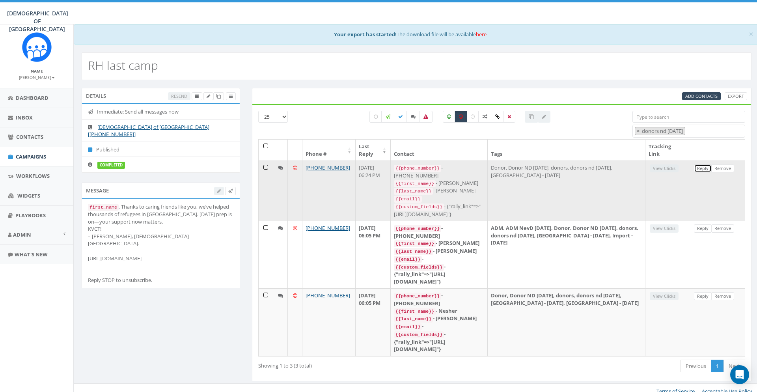
click at [700, 171] on link "Reply" at bounding box center [703, 168] width 18 height 8
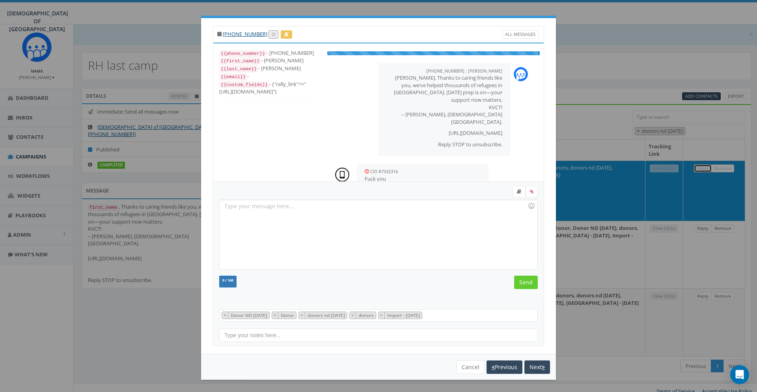
scroll to position [2, 0]
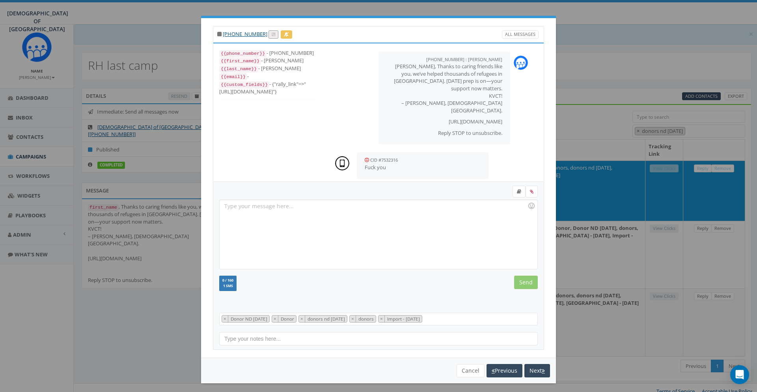
click at [678, 254] on div "+1 516-870-9500 All Messages {{phone_number}} - +15168709500 {{first_name}} - Y…" at bounding box center [378, 196] width 757 height 392
click at [689, 246] on div "+1 516-870-9500 All Messages {{phone_number}} - +15168709500 {{first_name}} - Y…" at bounding box center [378, 196] width 757 height 392
click at [472, 373] on button "Cancel" at bounding box center [471, 370] width 28 height 13
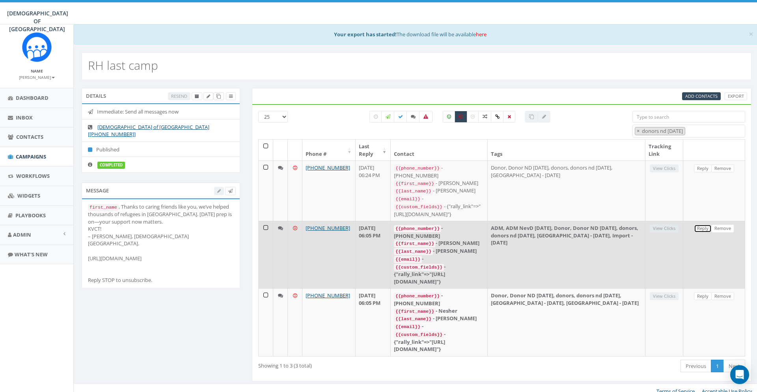
click at [705, 226] on link "Reply" at bounding box center [703, 228] width 18 height 8
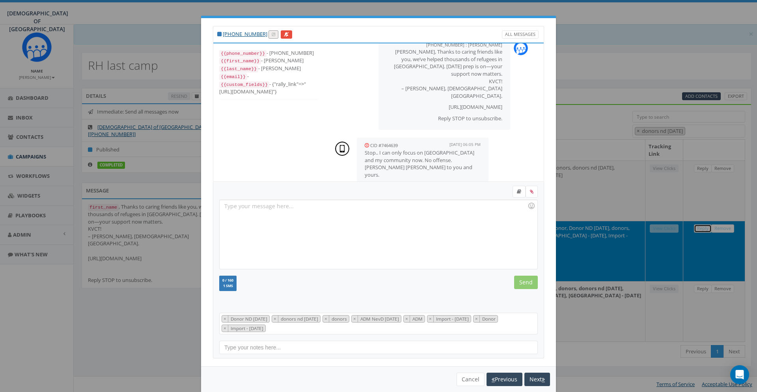
scroll to position [12, 0]
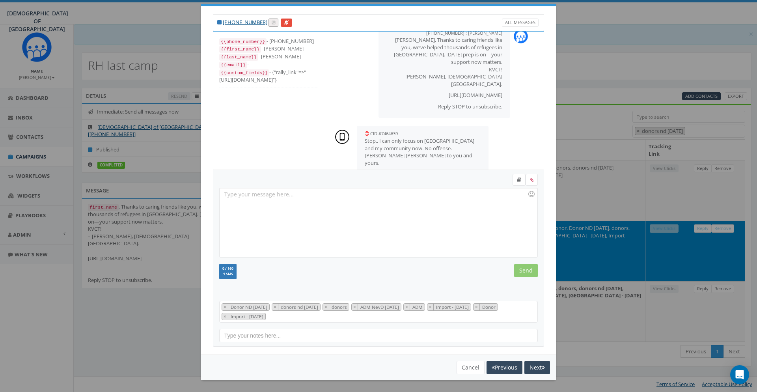
click at [676, 148] on div "+1 646-335-5519 All Messages {{phone_number}} - +16463355519 {{first_name}} - A…" at bounding box center [378, 196] width 757 height 392
click at [641, 180] on div "+1 646-335-5519 All Messages {{phone_number}} - +16463355519 {{first_name}} - A…" at bounding box center [378, 196] width 757 height 392
click at [463, 367] on button "Cancel" at bounding box center [471, 367] width 28 height 13
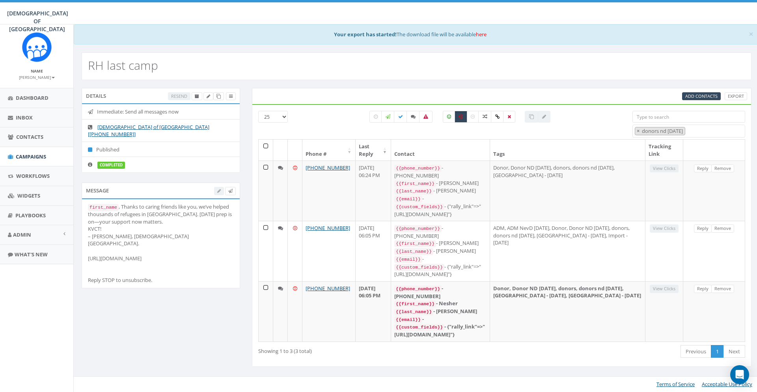
click at [553, 300] on td "Donor, Donor ND June 2025, donors, donors nd june 2025, Import - 07/14/2025, Im…" at bounding box center [567, 311] width 155 height 60
drag, startPoint x: 358, startPoint y: 349, endPoint x: 383, endPoint y: 346, distance: 25.4
click at [359, 349] on div "Showing 1 to 3 (3 total) First Previous 1 Next Last" at bounding box center [501, 352] width 499 height 16
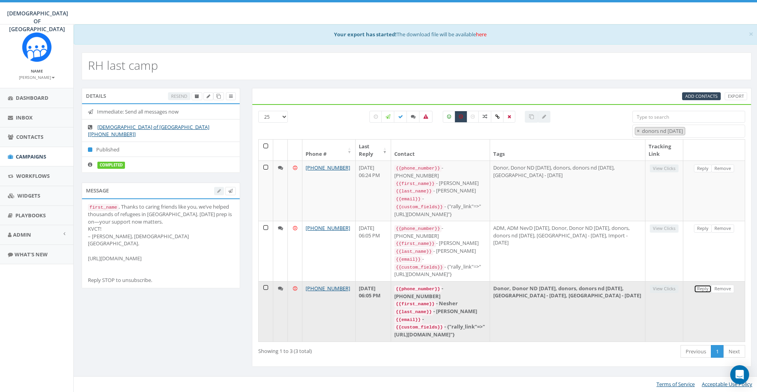
click at [703, 285] on link "Reply" at bounding box center [703, 289] width 18 height 8
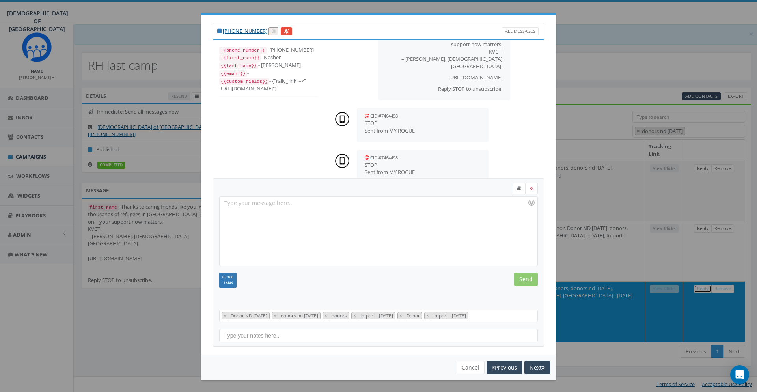
scroll to position [51, 0]
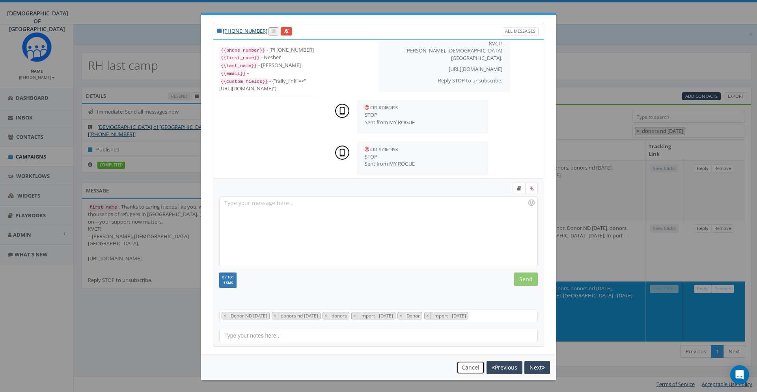
click at [473, 369] on button "Cancel" at bounding box center [471, 367] width 28 height 13
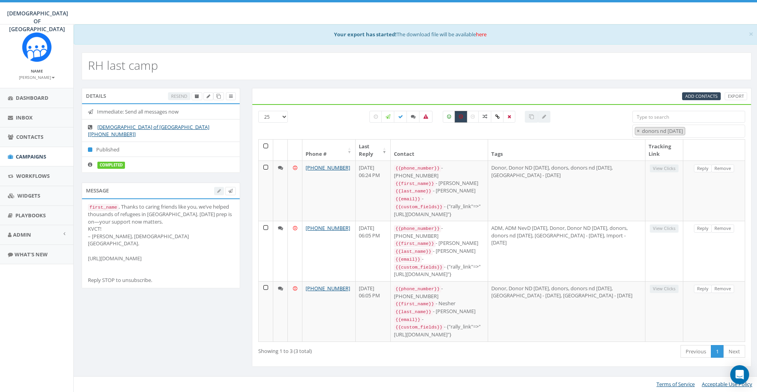
click at [458, 115] on label at bounding box center [461, 117] width 13 height 12
checkbox input "false"
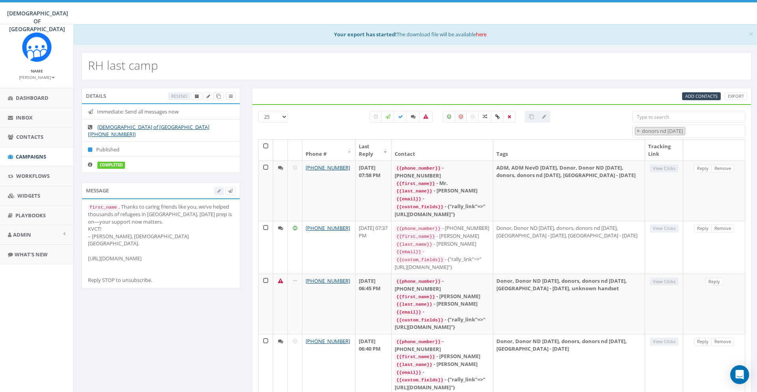
click at [521, 65] on div "RH last camp" at bounding box center [417, 66] width 670 height 28
click at [36, 134] on span "Contacts" at bounding box center [29, 136] width 27 height 7
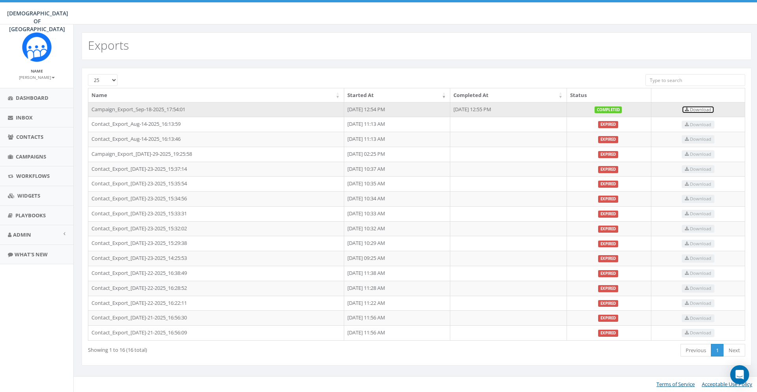
click at [711, 108] on span "Download" at bounding box center [698, 109] width 26 height 6
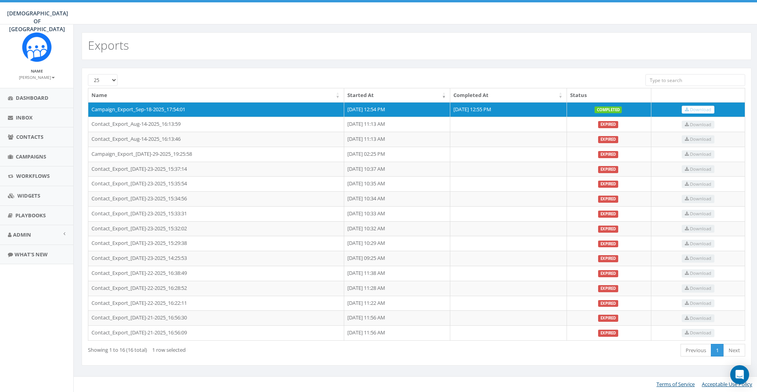
click at [22, 341] on aside "Name [PERSON_NAME] Profile Sign Out Dashboard Inbox Contacts Campaigns Workflow…" at bounding box center [36, 208] width 73 height 368
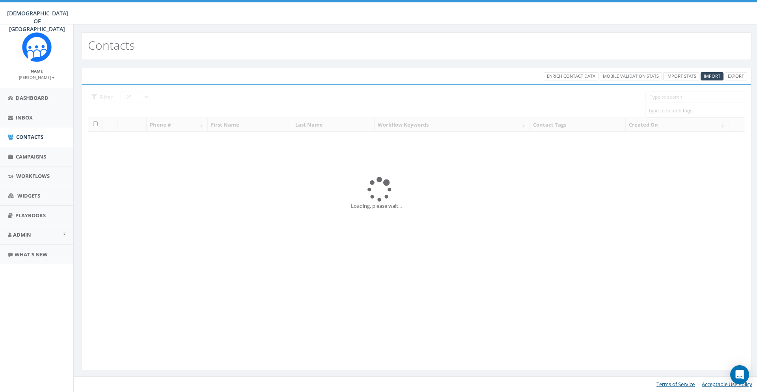
select select
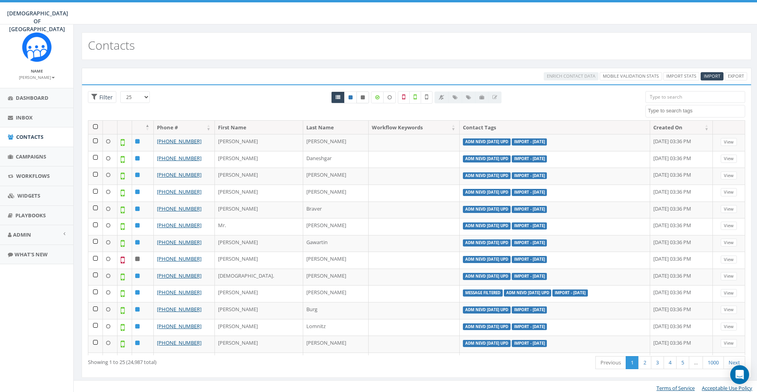
click at [364, 97] on icon at bounding box center [363, 97] width 4 height 5
radio input "true"
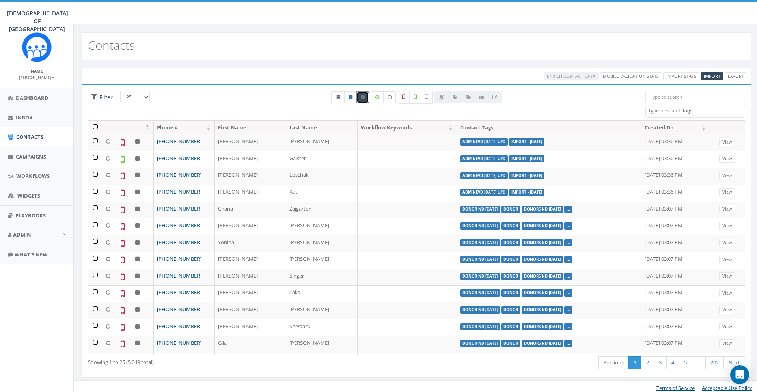
click at [363, 99] on icon at bounding box center [363, 97] width 4 height 5
click at [363, 97] on icon at bounding box center [363, 97] width 4 height 5
click at [338, 96] on icon at bounding box center [338, 97] width 5 height 5
radio input "true"
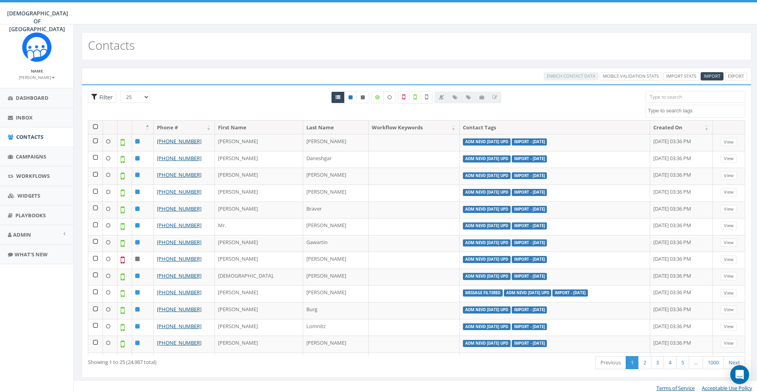
click at [105, 98] on span "Filter" at bounding box center [104, 96] width 15 height 7
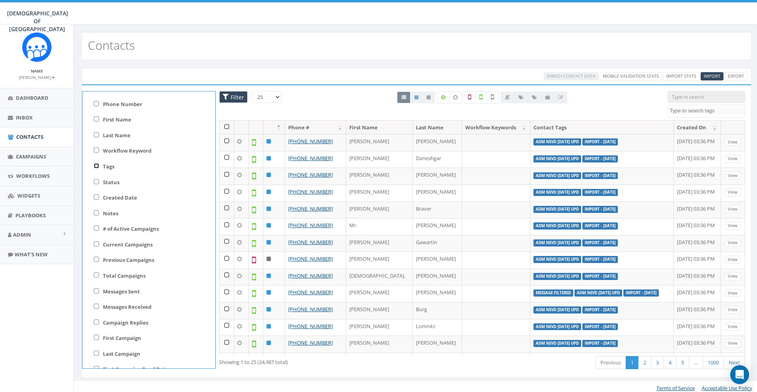
click at [99, 165] on input "Tags" at bounding box center [96, 165] width 5 height 5
checkbox input "true"
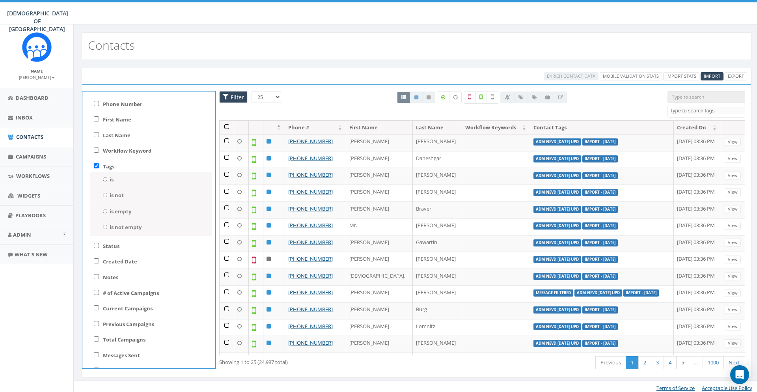
click at [115, 193] on label "is not" at bounding box center [117, 195] width 14 height 7
click at [108, 193] on input "is not" at bounding box center [105, 195] width 5 height 4
radio input "true"
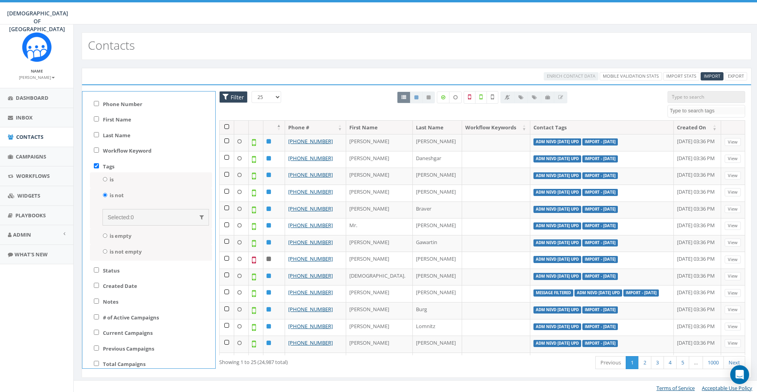
click at [115, 193] on label "is not" at bounding box center [117, 195] width 14 height 7
click at [108, 193] on input "is not" at bounding box center [105, 195] width 5 height 4
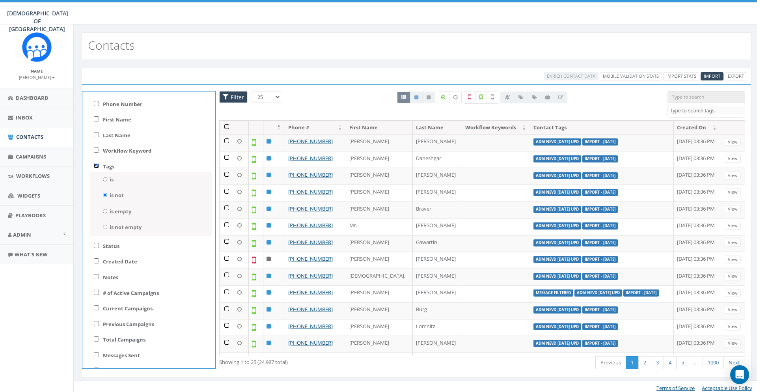
click at [99, 165] on input "Tags" at bounding box center [96, 165] width 5 height 5
checkbox input "false"
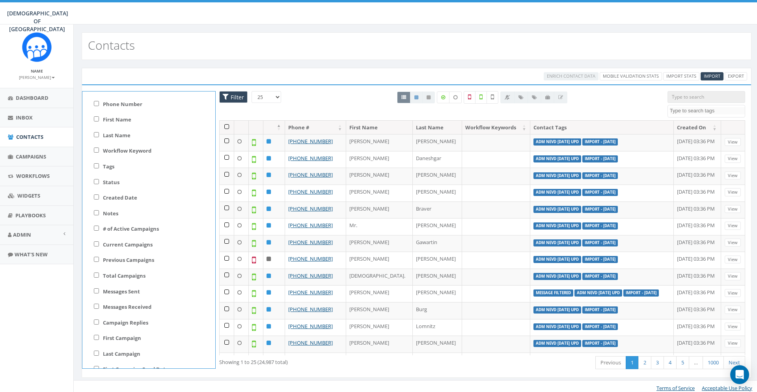
click at [225, 98] on span "Filter" at bounding box center [233, 97] width 28 height 12
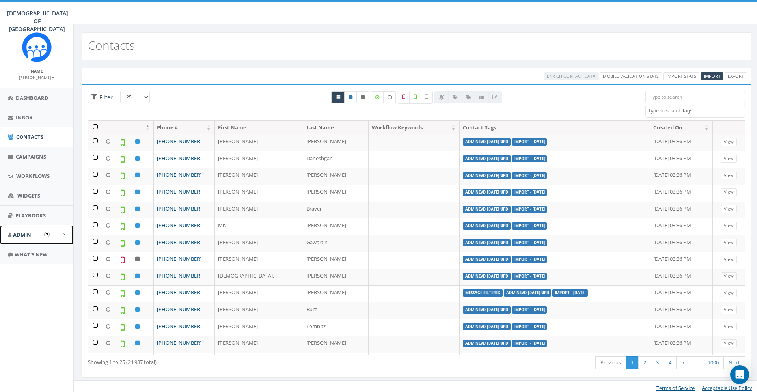
click at [26, 231] on link "Admin" at bounding box center [36, 234] width 73 height 19
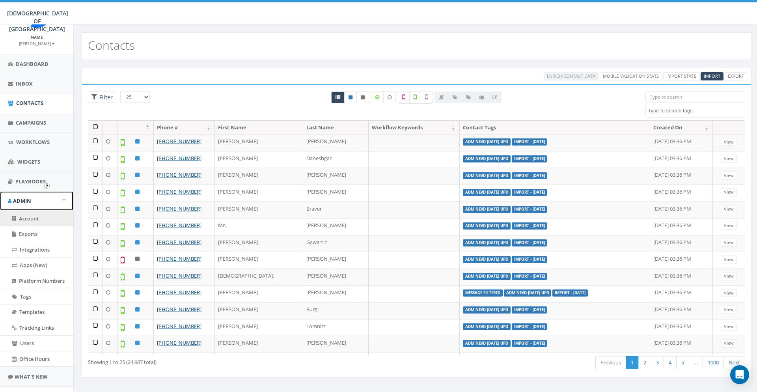
scroll to position [51, 0]
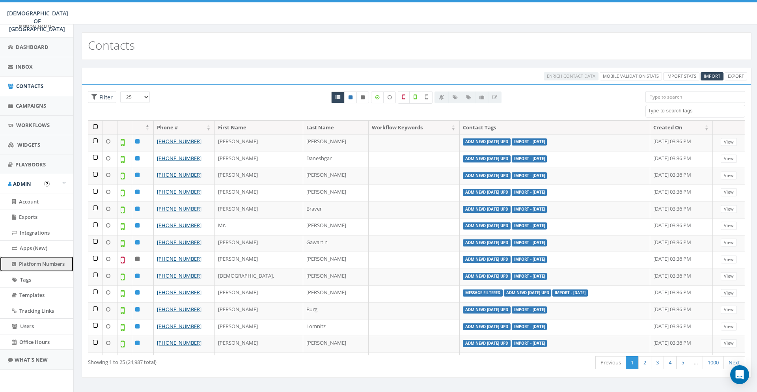
click at [41, 263] on span "Platform Numbers" at bounding box center [42, 263] width 46 height 7
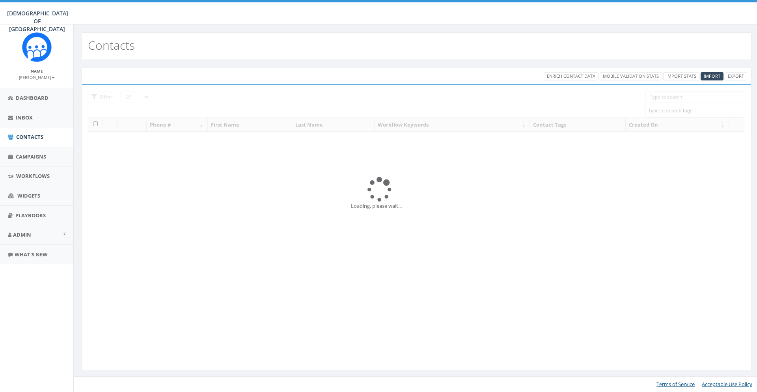
select select
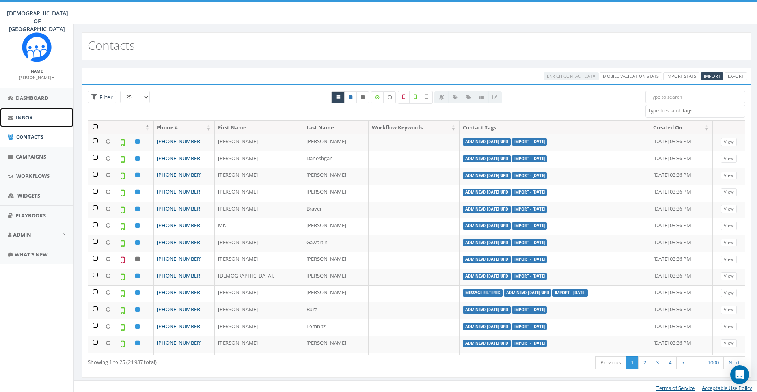
click at [49, 120] on link "Inbox" at bounding box center [36, 117] width 73 height 19
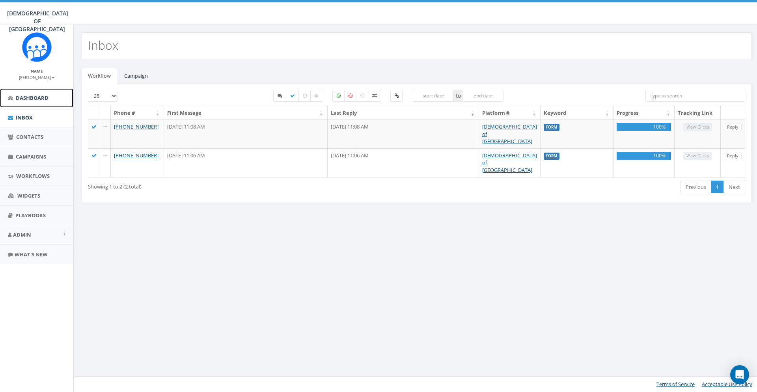
click at [55, 105] on link "Dashboard" at bounding box center [36, 97] width 73 height 19
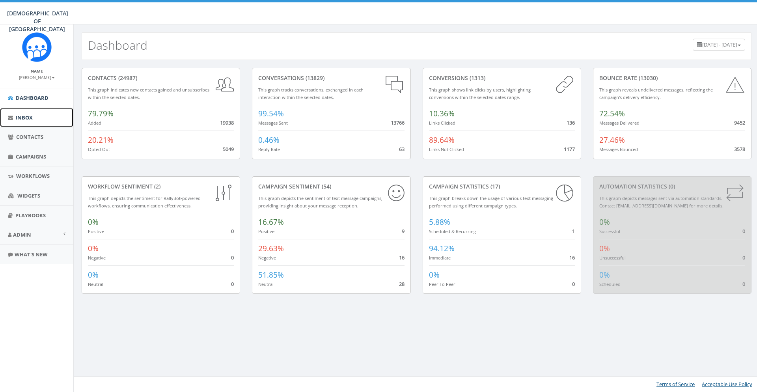
click at [36, 120] on link "Inbox" at bounding box center [36, 117] width 73 height 19
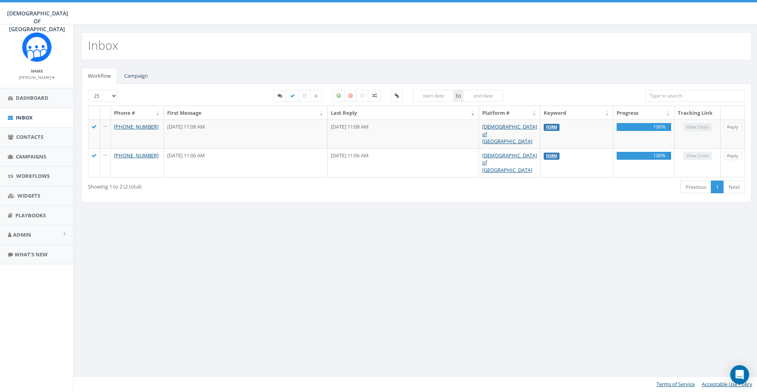
select select
click at [119, 85] on div "[PHONE_NUMBER] to Phone # First Message Last Reply Platform # Keyword Progress …" at bounding box center [417, 143] width 670 height 118
click at [134, 75] on link "Campaign" at bounding box center [136, 76] width 36 height 16
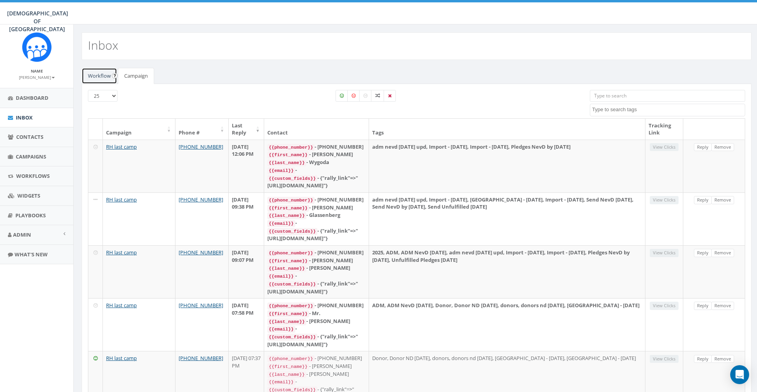
click at [103, 78] on link "Workflow" at bounding box center [99, 76] width 35 height 16
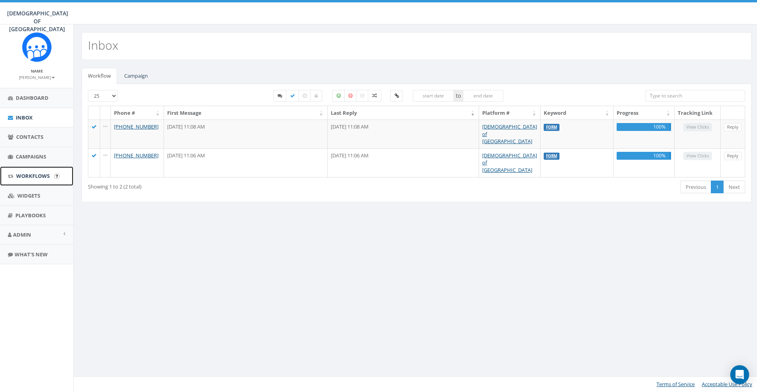
click at [39, 179] on span "Workflows" at bounding box center [33, 175] width 34 height 7
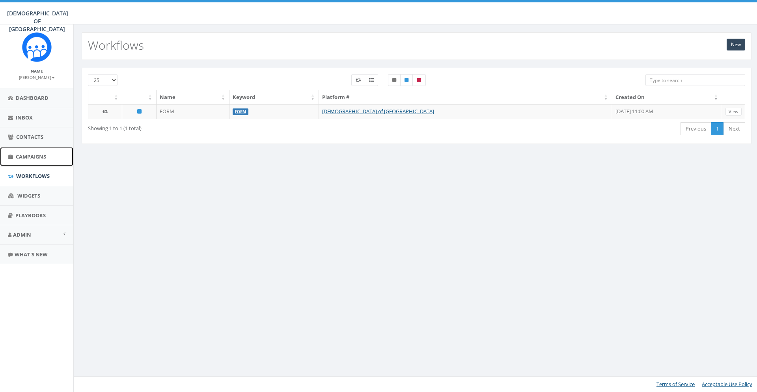
click at [43, 155] on span "Campaigns" at bounding box center [31, 156] width 30 height 7
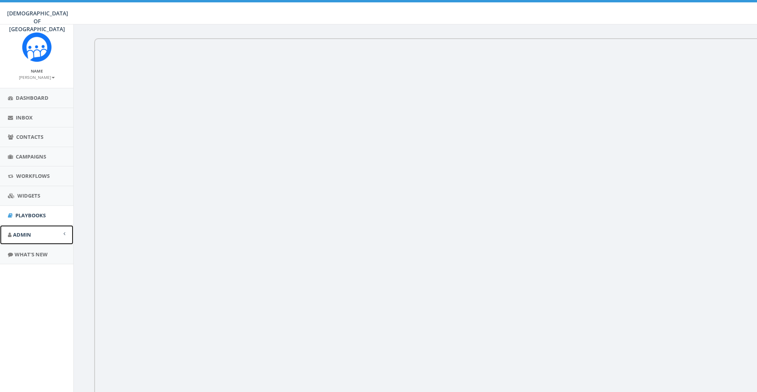
click at [33, 229] on link "Admin" at bounding box center [36, 234] width 73 height 19
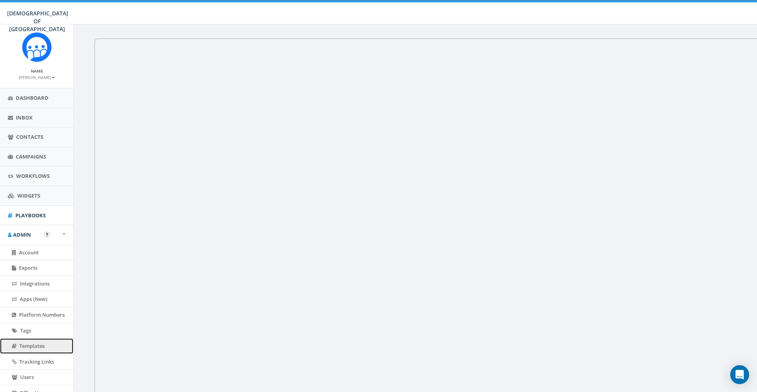
click at [43, 343] on span "Templates" at bounding box center [31, 345] width 25 height 7
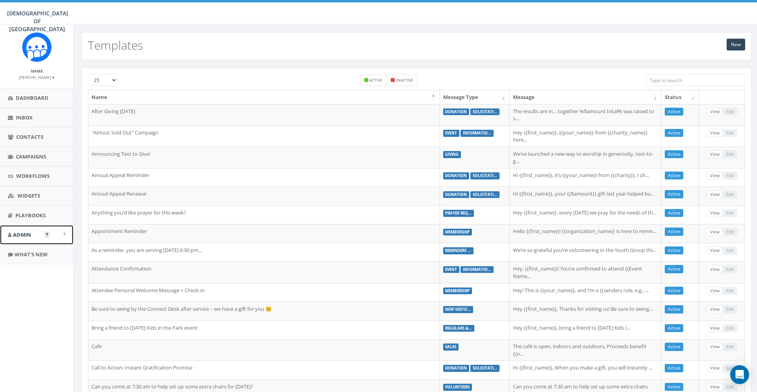
click at [31, 232] on link "Admin" at bounding box center [36, 234] width 73 height 19
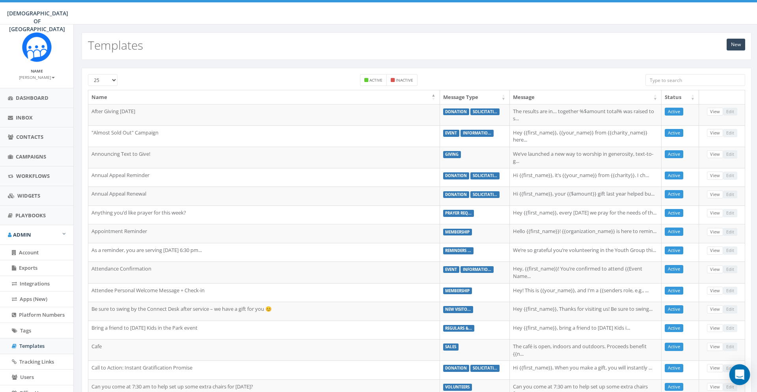
click at [739, 369] on div "Open Intercom Messenger" at bounding box center [740, 374] width 21 height 21
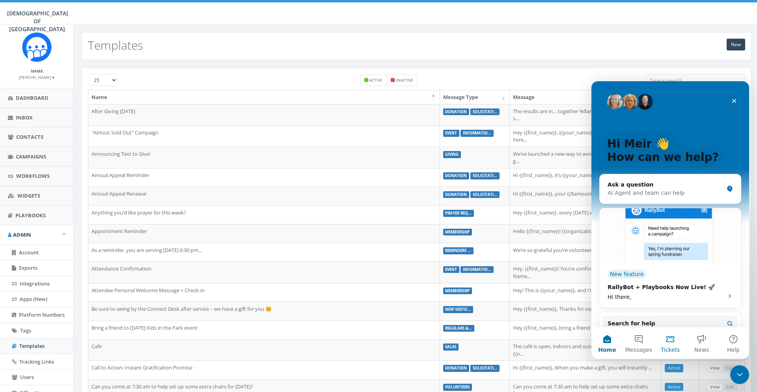
click at [667, 348] on span "Tickets" at bounding box center [670, 350] width 19 height 6
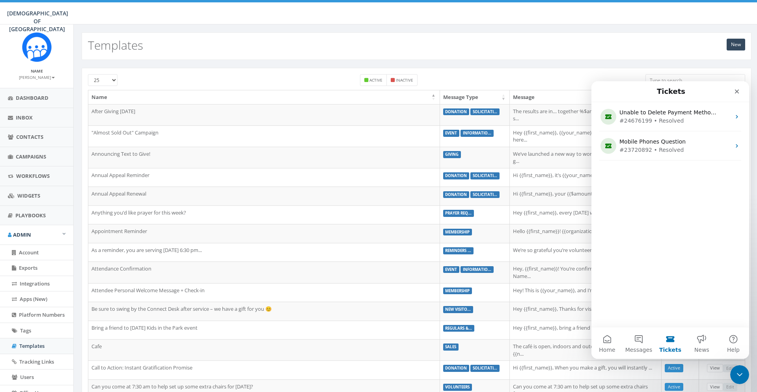
click at [667, 226] on div "Unable to Delete Payment Method - Technical Issue - change my payment method #[…" at bounding box center [671, 214] width 158 height 225
click at [700, 334] on button "News" at bounding box center [702, 343] width 32 height 32
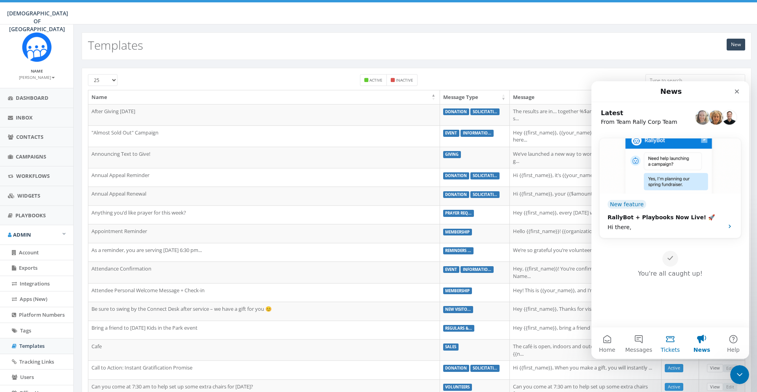
click at [664, 342] on button "Tickets" at bounding box center [671, 343] width 32 height 32
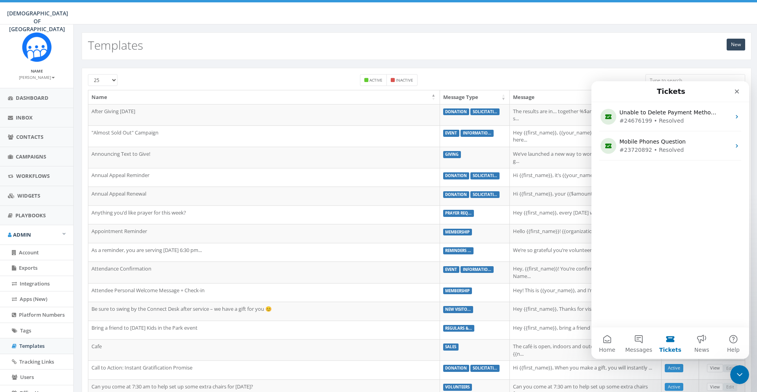
click at [630, 199] on div "Unable to Delete Payment Method - Technical Issue - change my payment method #[…" at bounding box center [671, 214] width 158 height 225
click at [727, 344] on button "Help" at bounding box center [734, 343] width 32 height 32
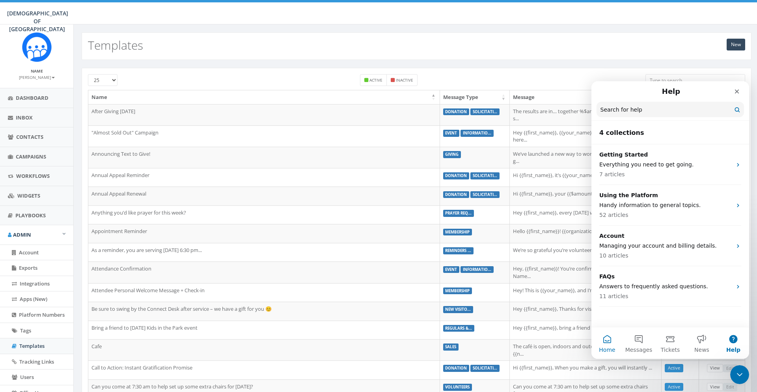
click at [612, 341] on button "Home" at bounding box center [608, 343] width 32 height 32
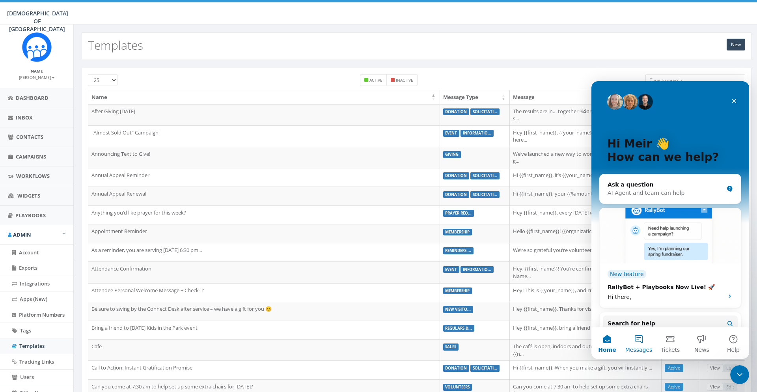
click at [634, 340] on button "Messages" at bounding box center [639, 343] width 32 height 32
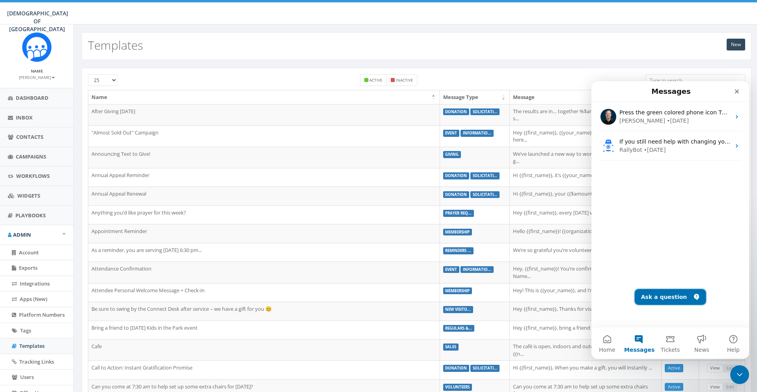
click at [667, 292] on button "Ask a question" at bounding box center [670, 297] width 71 height 16
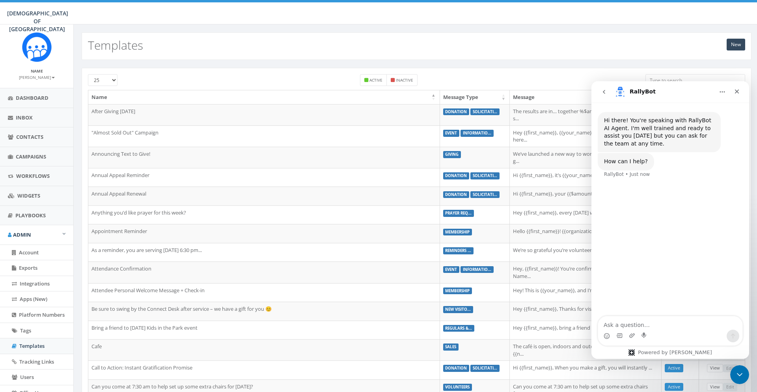
click at [643, 323] on textarea "Ask a question…" at bounding box center [670, 322] width 144 height 13
type textarea "I want to open ticket"
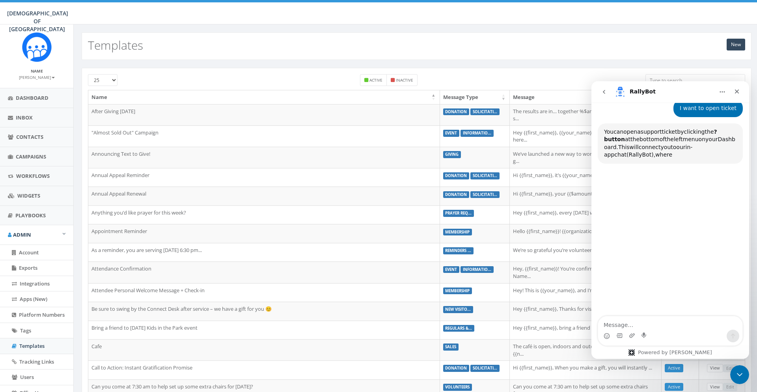
scroll to position [76, 0]
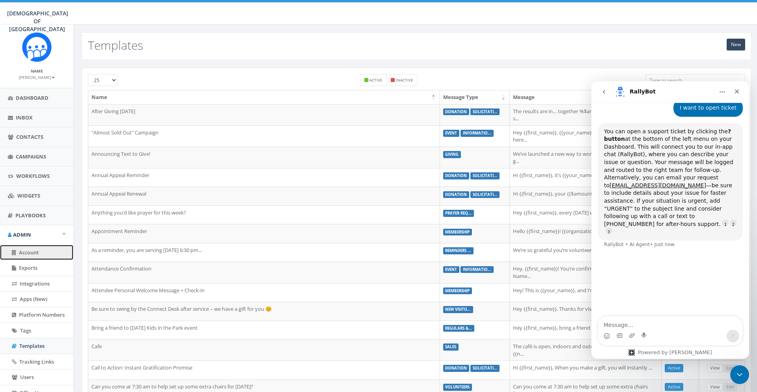
drag, startPoint x: 32, startPoint y: 248, endPoint x: 76, endPoint y: 228, distance: 47.7
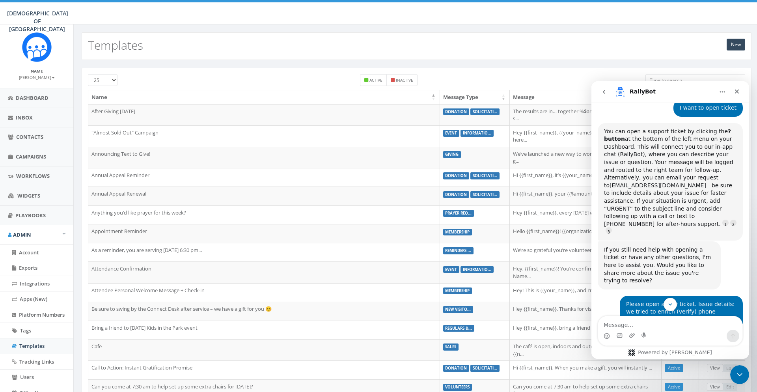
scroll to position [68, 0]
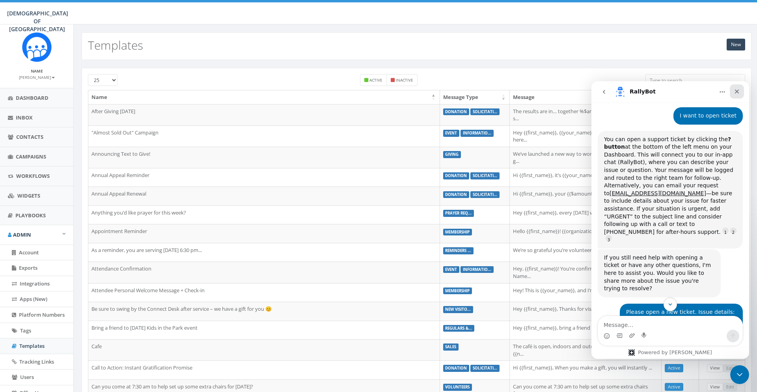
click at [738, 90] on icon "Close" at bounding box center [737, 92] width 4 height 4
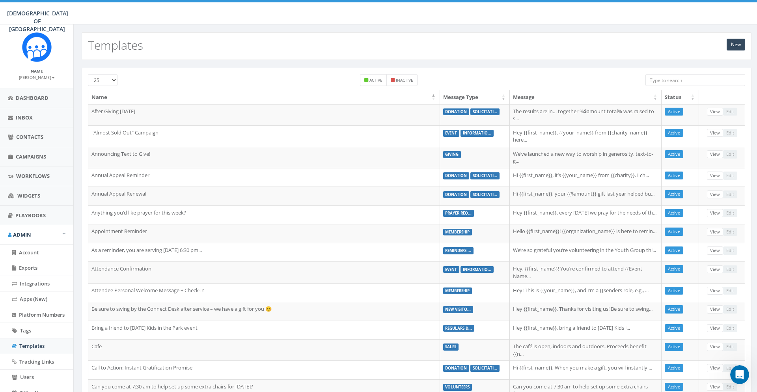
scroll to position [0, 0]
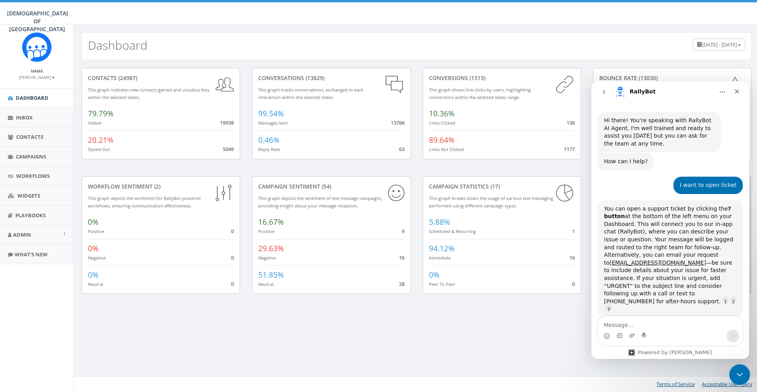
click at [738, 368] on div "Close Intercom Messenger" at bounding box center [738, 373] width 19 height 19
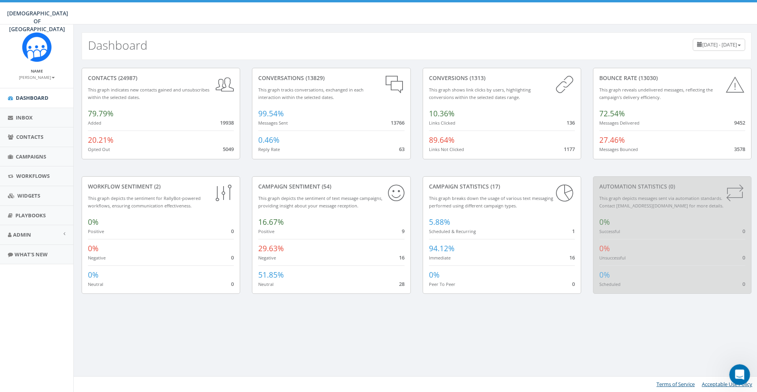
click at [737, 369] on icon "Open Intercom Messenger" at bounding box center [738, 373] width 13 height 13
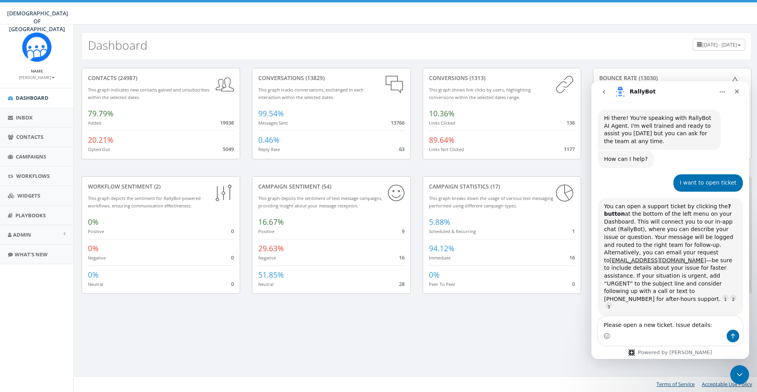
scroll to position [3, 0]
click at [718, 325] on textarea "Please open a new ticket. Issue details: we tried to enrich (verify) phones fro…" at bounding box center [670, 318] width 144 height 21
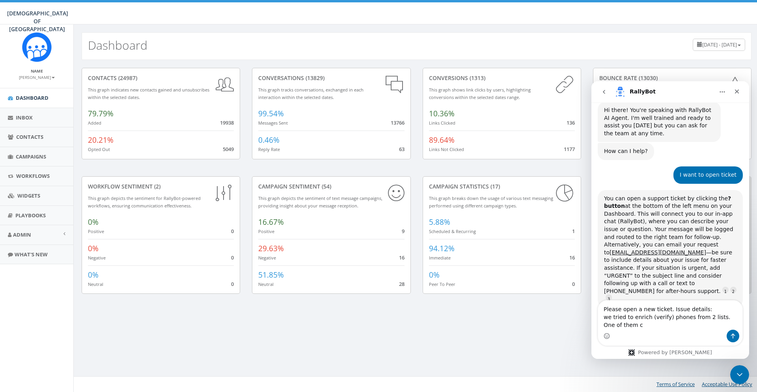
scroll to position [11, 0]
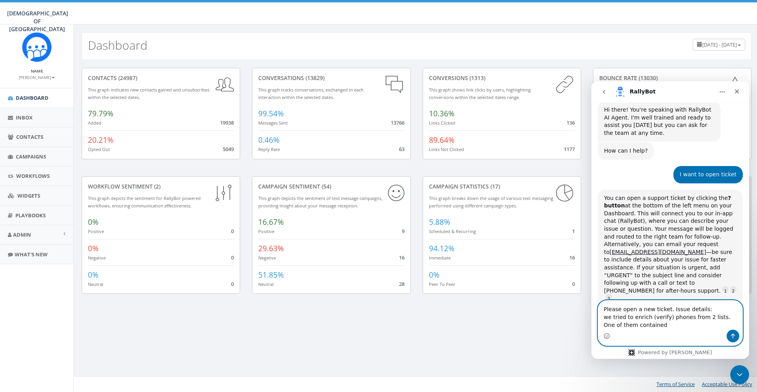
click at [658, 327] on textarea "Please open a new ticket. Issue details: we tried to enrich (verify) phones fro…" at bounding box center [670, 315] width 144 height 29
paste textarea "2,200"
click at [685, 315] on textarea "Please open a new ticket. Issue details: we tried to enrich (verify) phones fro…" at bounding box center [670, 311] width 144 height 37
click at [730, 324] on textarea "Please open a new ticket. Issue details: we tried to enrich (verify) phone numb…" at bounding box center [670, 311] width 144 height 37
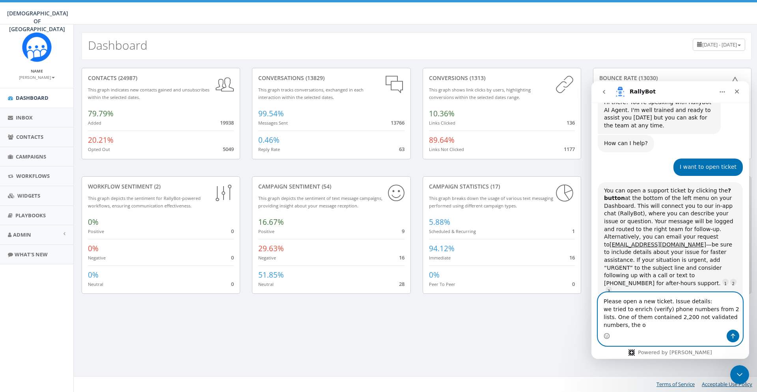
scroll to position [19, 0]
click at [643, 323] on textarea "Please open a new ticket. Issue details: we tried to enrich (verify) phone numb…" at bounding box center [670, 311] width 144 height 37
paste textarea "2,406"
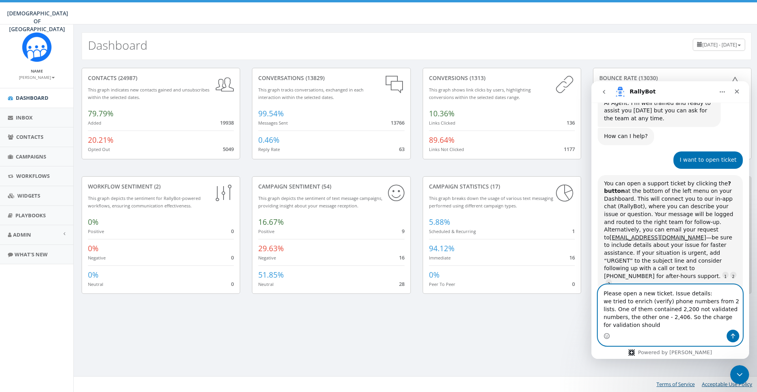
scroll to position [26, 0]
click at [642, 327] on textarea "Please open a new ticket. Issue details: we tried to enrich (verify) phone numb…" at bounding box center [670, 307] width 144 height 45
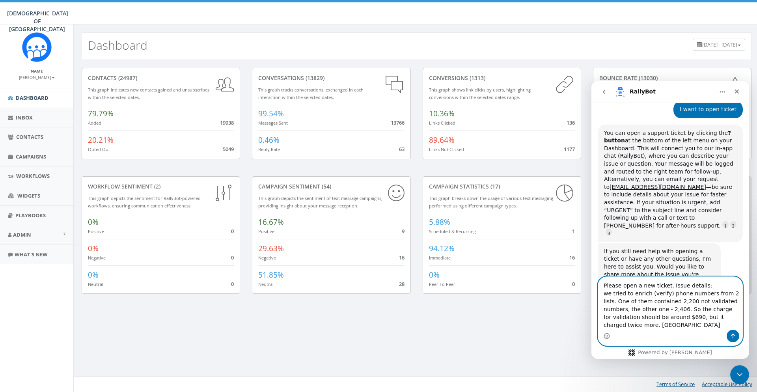
scroll to position [68, 0]
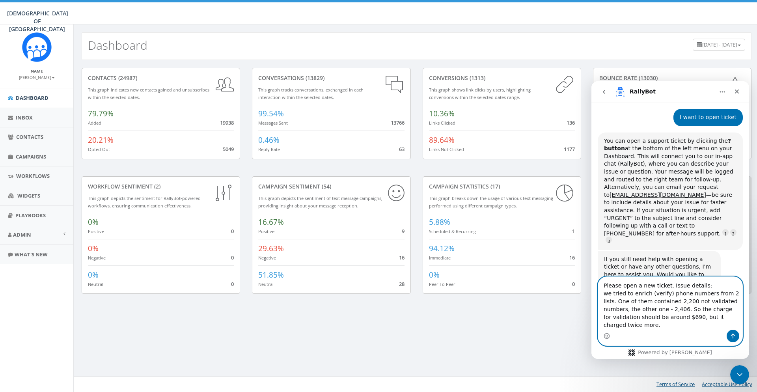
drag, startPoint x: 687, startPoint y: 310, endPoint x: 677, endPoint y: 310, distance: 10.3
click at [677, 310] on textarea "Please open a new ticket. Issue details: we tried to enrich (verify) phone numb…" at bounding box center [670, 303] width 144 height 53
type textarea "Please open a new ticket. Issue details: we tried to enrich (verify) phone numb…"
click at [715, 324] on textarea "Please open a new ticket. Issue details: we tried to enrich (verify) phone numb…" at bounding box center [670, 303] width 144 height 53
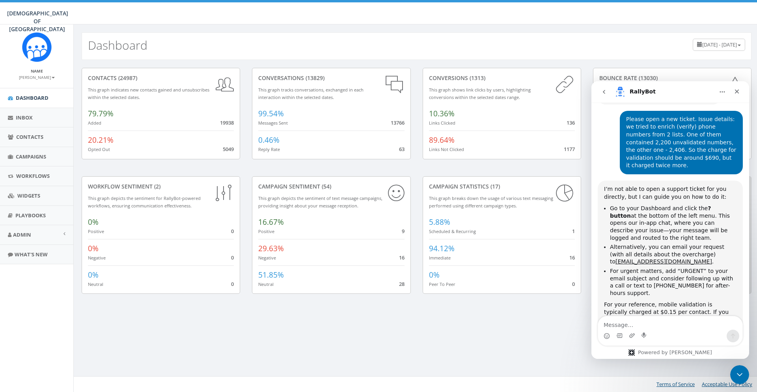
scroll to position [261, 0]
drag, startPoint x: 668, startPoint y: 223, endPoint x: 608, endPoint y: 222, distance: 59.9
click at [608, 222] on ul "Go to your Dashboard and click the ? button at the bottom of the left menu. Thi…" at bounding box center [670, 250] width 133 height 92
copy li "support@rallycorp.com ."
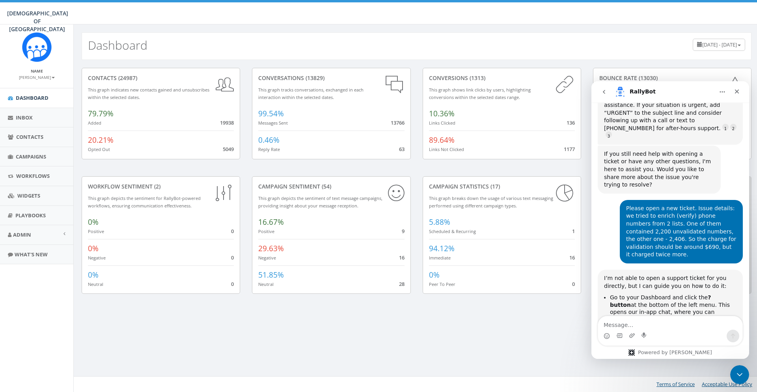
scroll to position [162, 0]
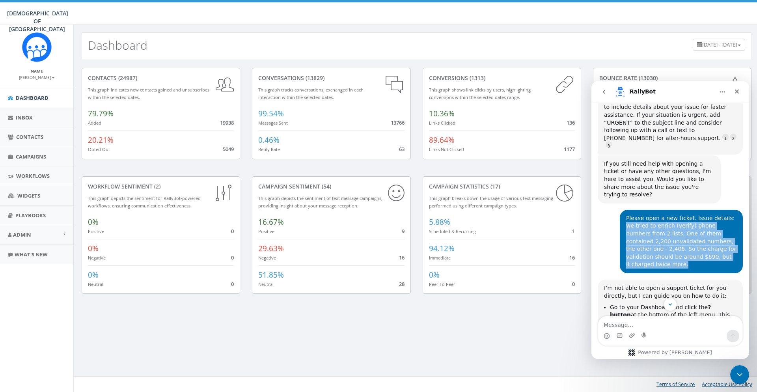
drag, startPoint x: 723, startPoint y: 226, endPoint x: 625, endPoint y: 193, distance: 103.8
click at [625, 210] on div "Please open a new ticket. Issue details: we tried to enrich (verify) phone numb…" at bounding box center [681, 241] width 123 height 63
copy div "we tried to enrich (verify) phone numbers from 2 lists. One of them contained 2…"
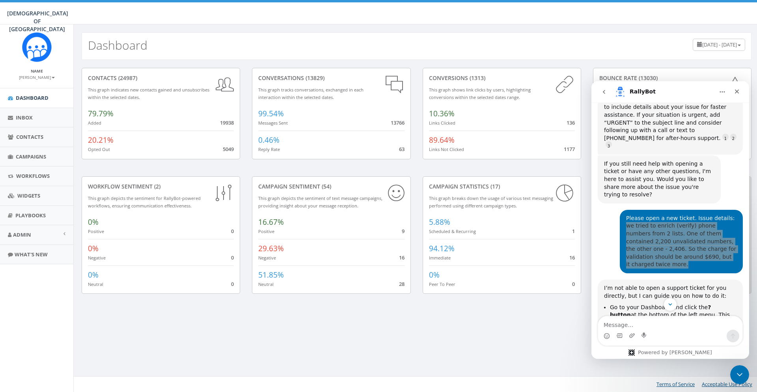
click div "Dashboard June 20, 2025 - September 18, 2025 contacts (24987) This graph indica…"
click small "[PERSON_NAME]"
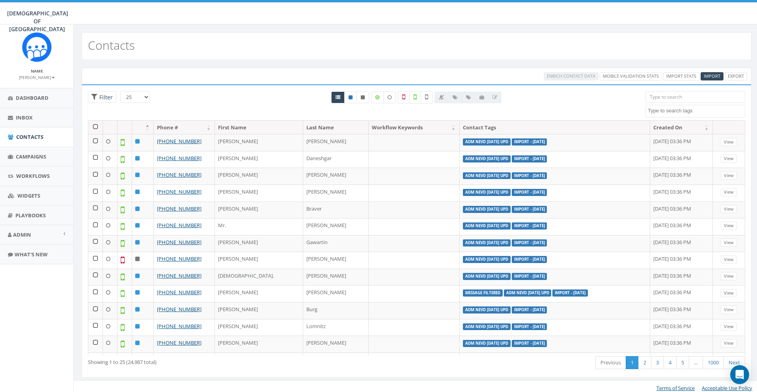
select select
